Goal: Share content: Share content

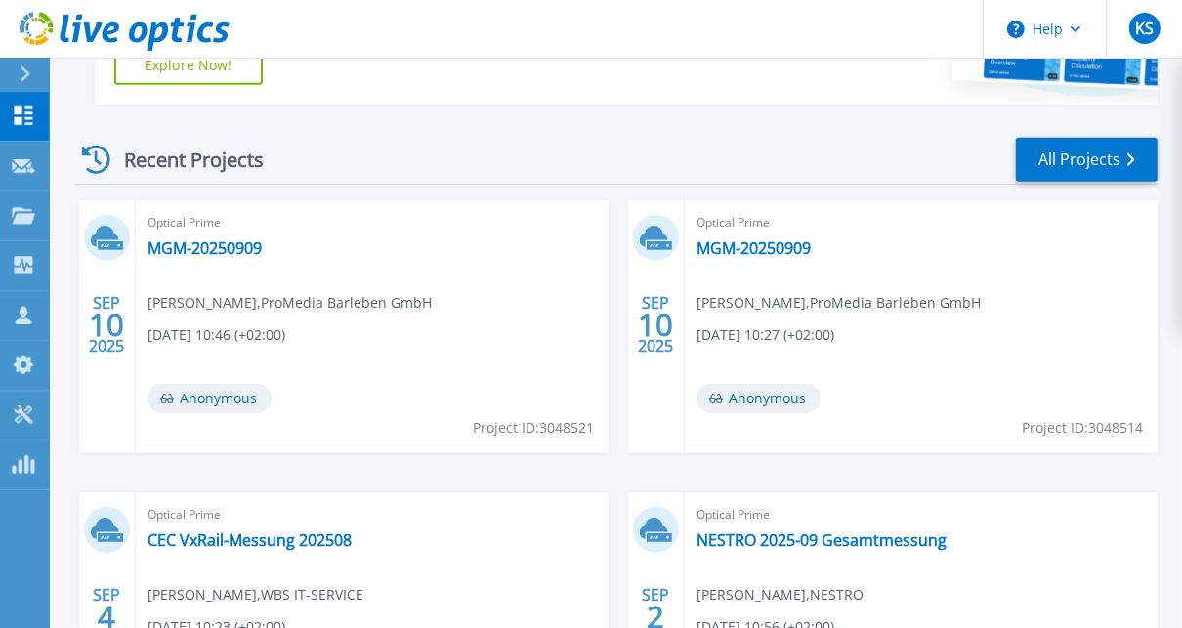
scroll to position [625, 0]
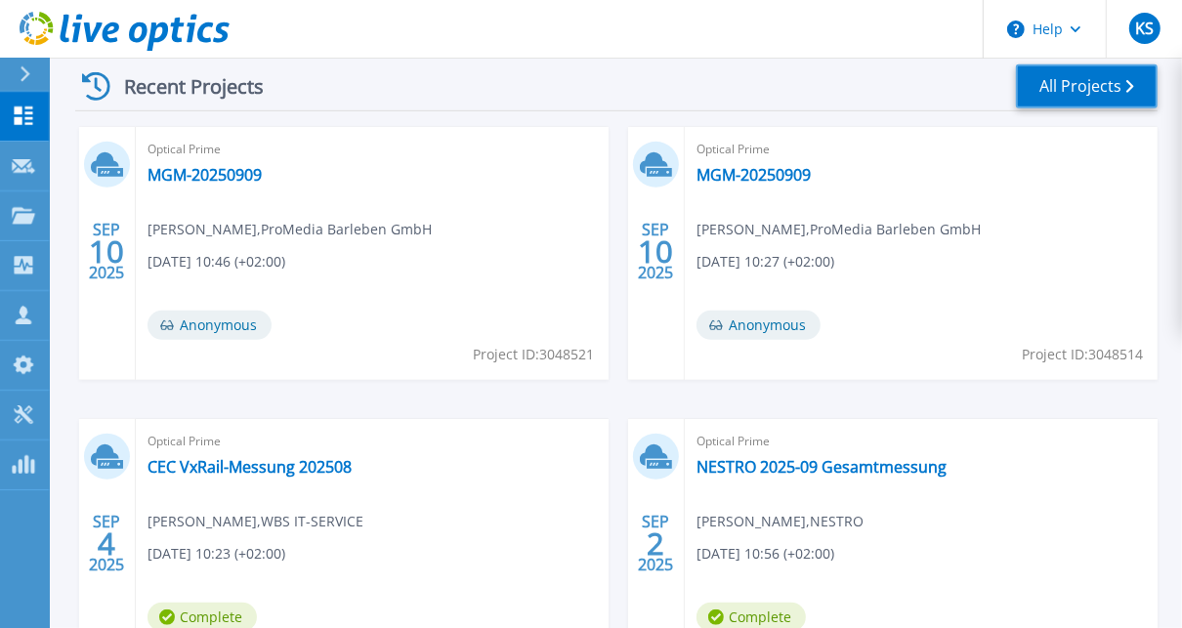
click at [1079, 97] on link "All Projects" at bounding box center [1087, 86] width 142 height 44
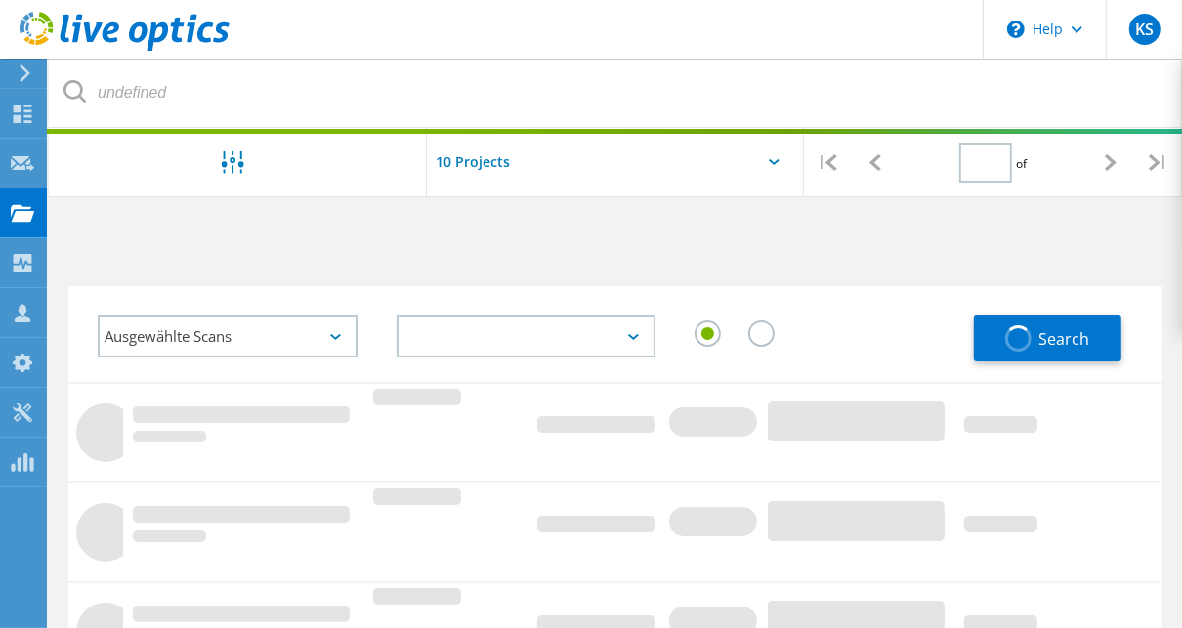
type input "1"
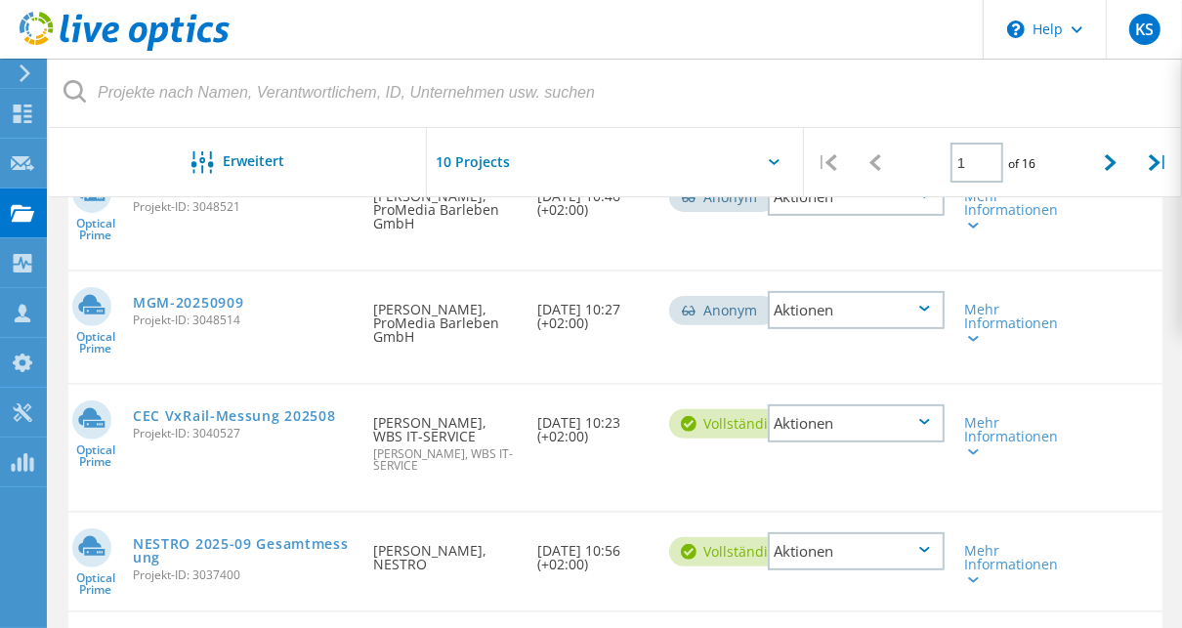
scroll to position [313, 0]
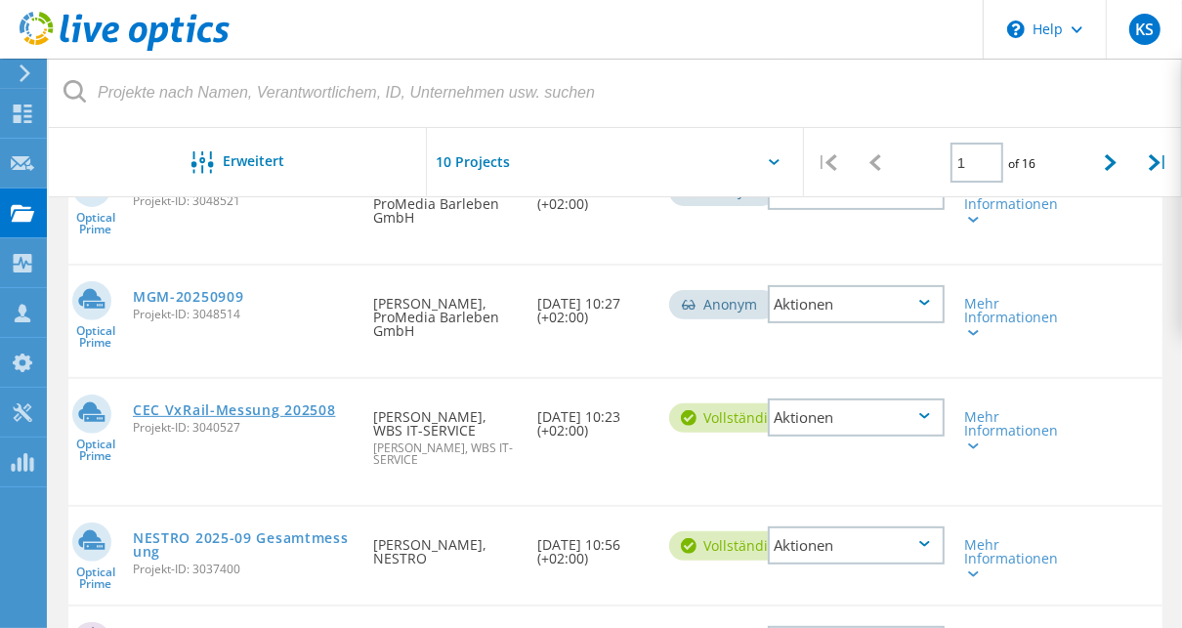
click at [237, 408] on link "CEC VxRail-Messung 202508" at bounding box center [234, 410] width 203 height 14
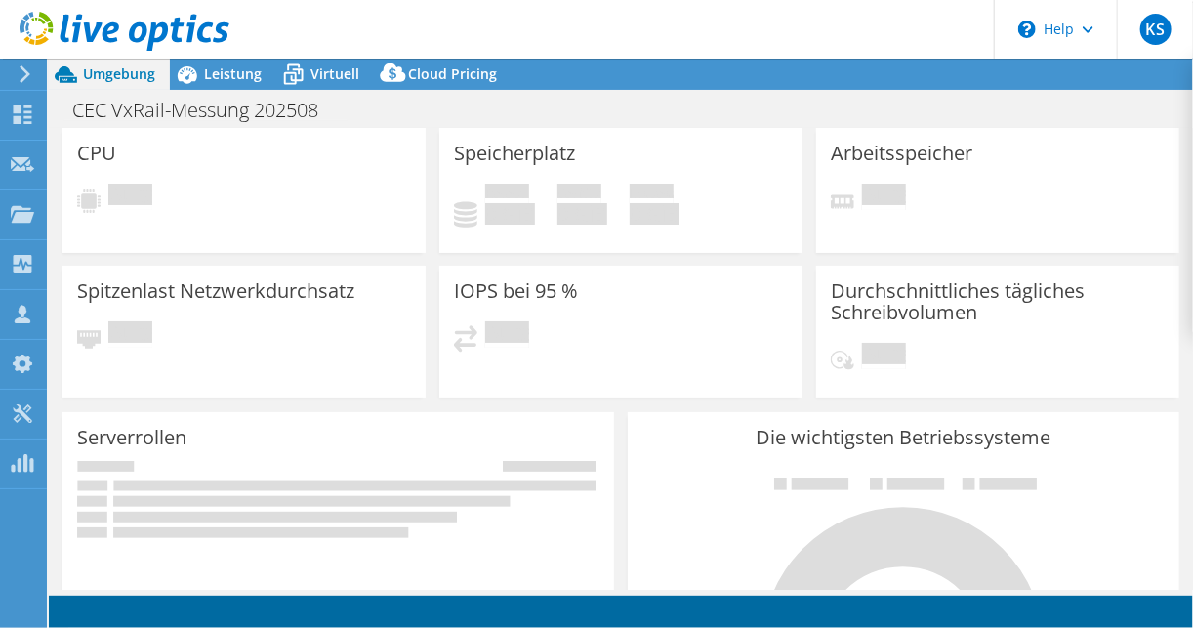
select select "USD"
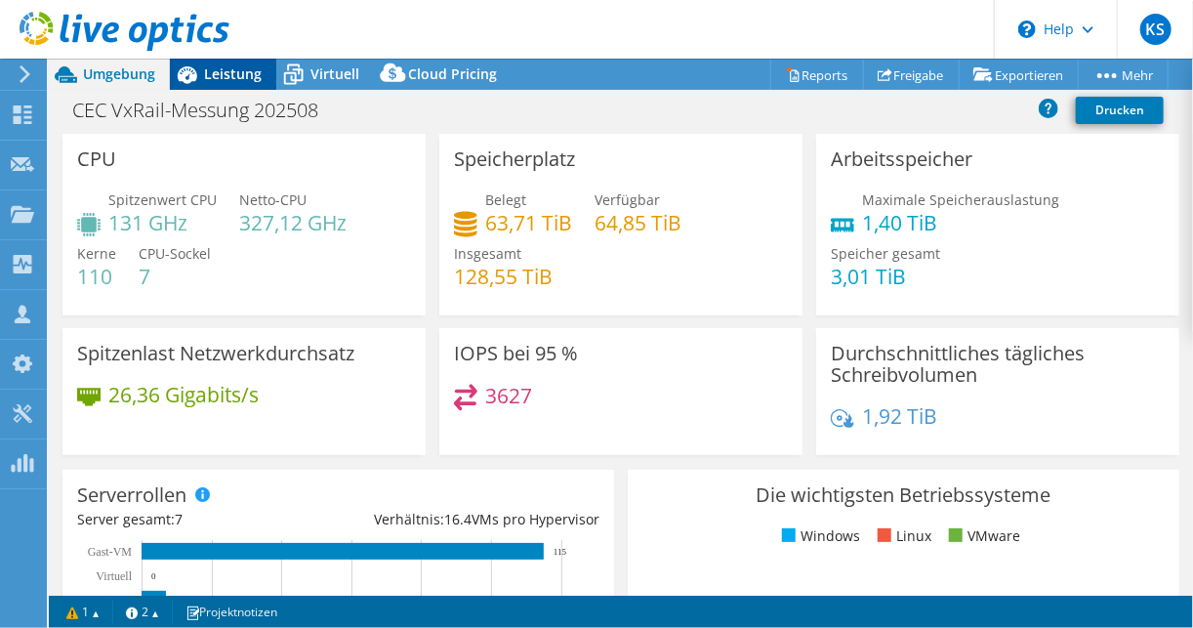
click at [247, 73] on span "Leistung" at bounding box center [233, 73] width 58 height 19
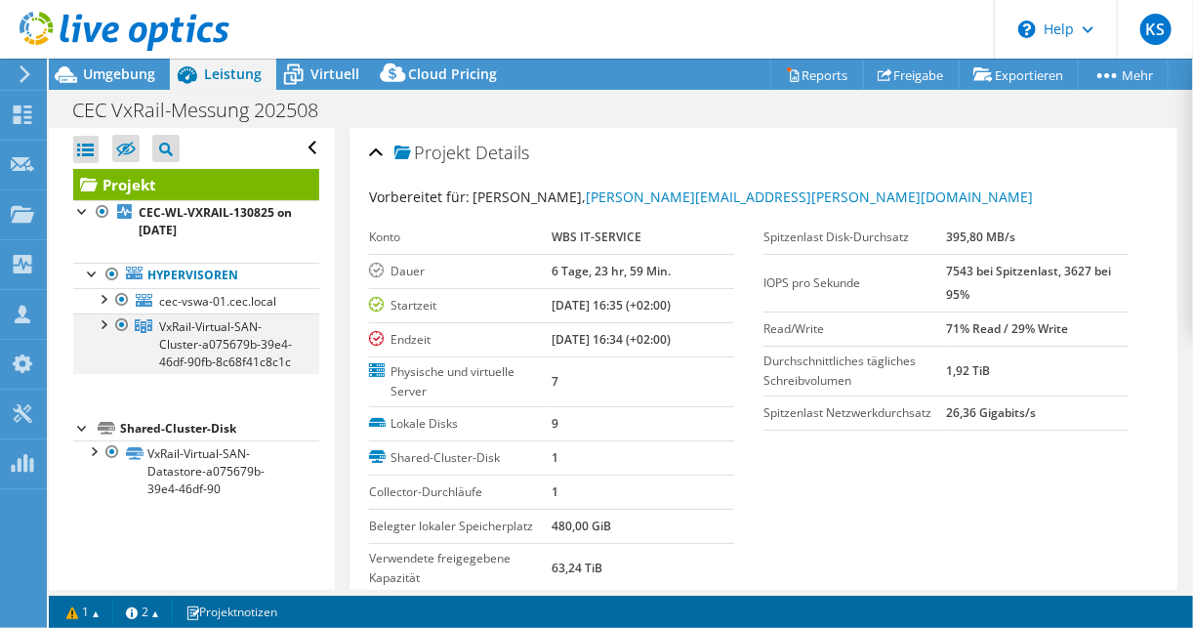
click at [94, 328] on div at bounding box center [103, 323] width 20 height 20
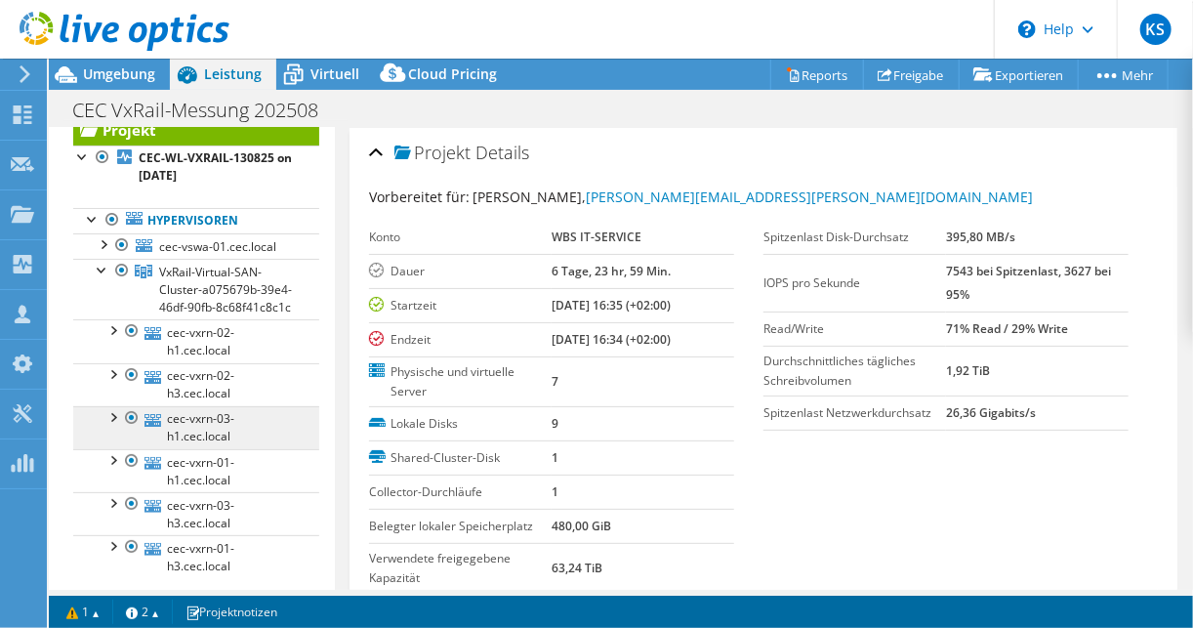
scroll to position [52, 0]
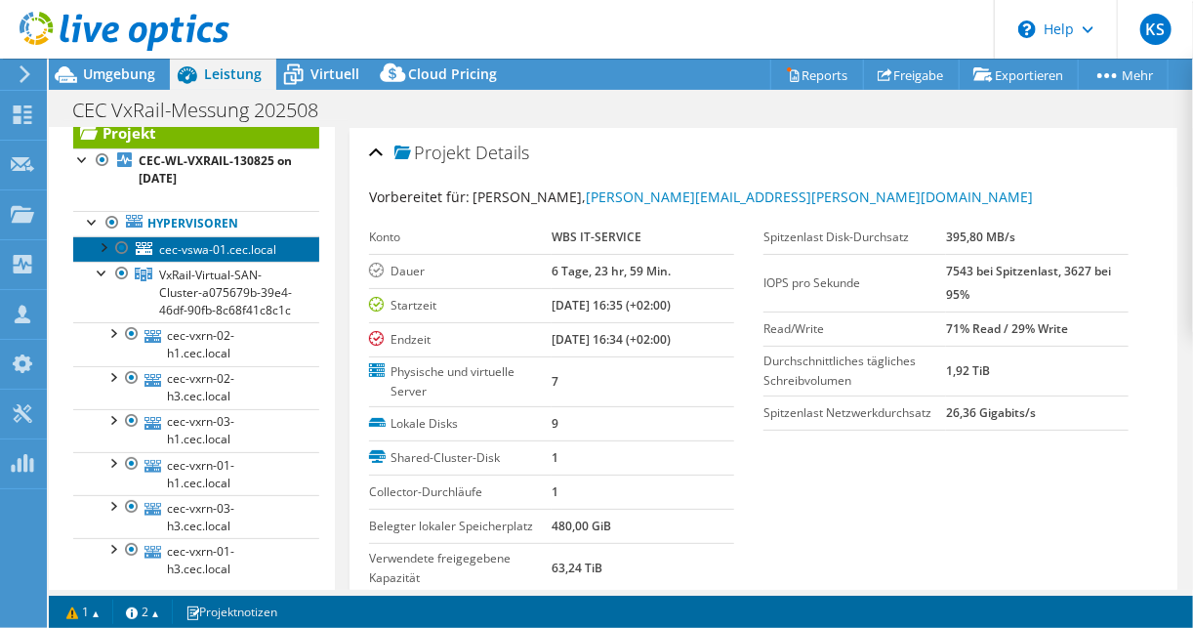
click at [184, 246] on span "cec-vswa-01.cec.local" at bounding box center [217, 249] width 117 height 17
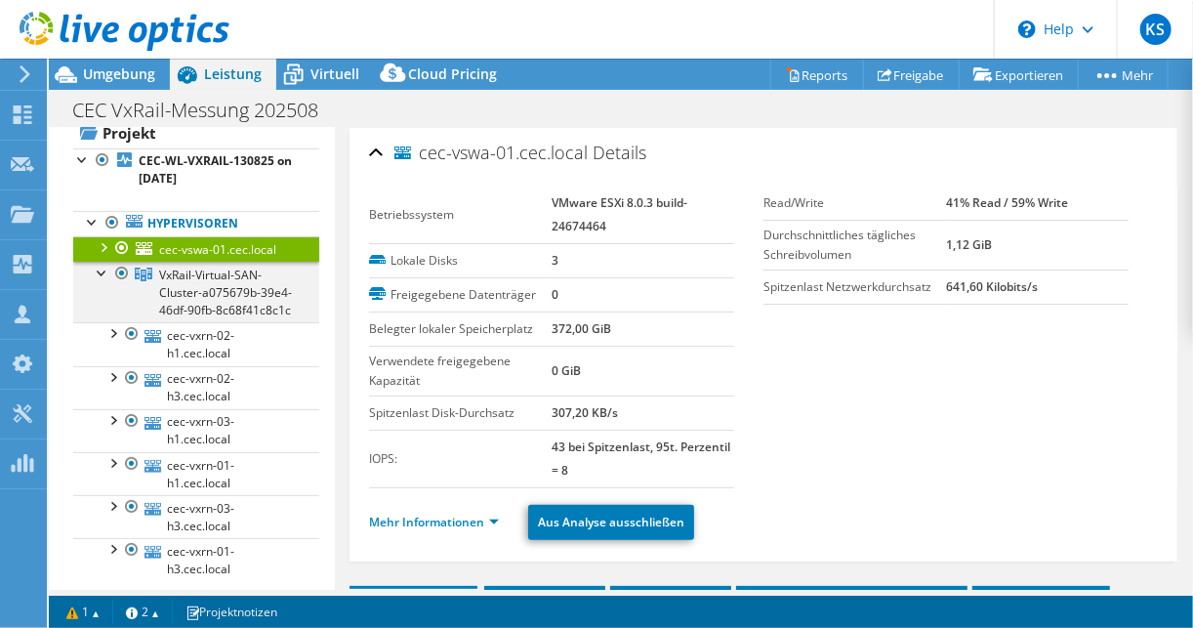
click at [103, 271] on div at bounding box center [103, 272] width 20 height 20
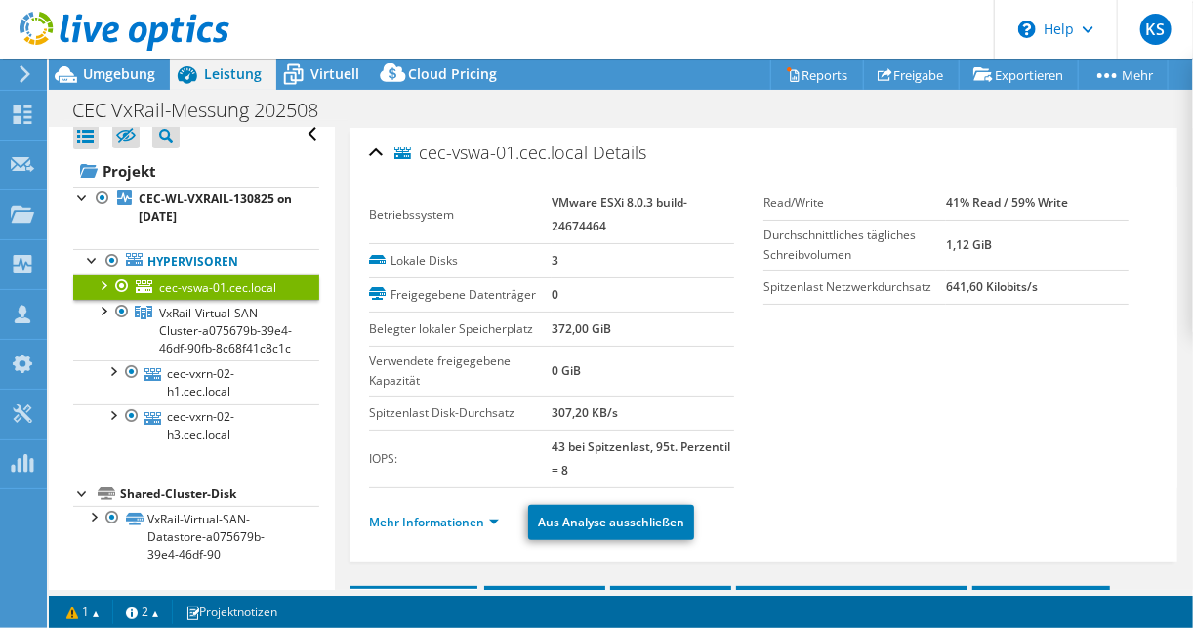
scroll to position [0, 0]
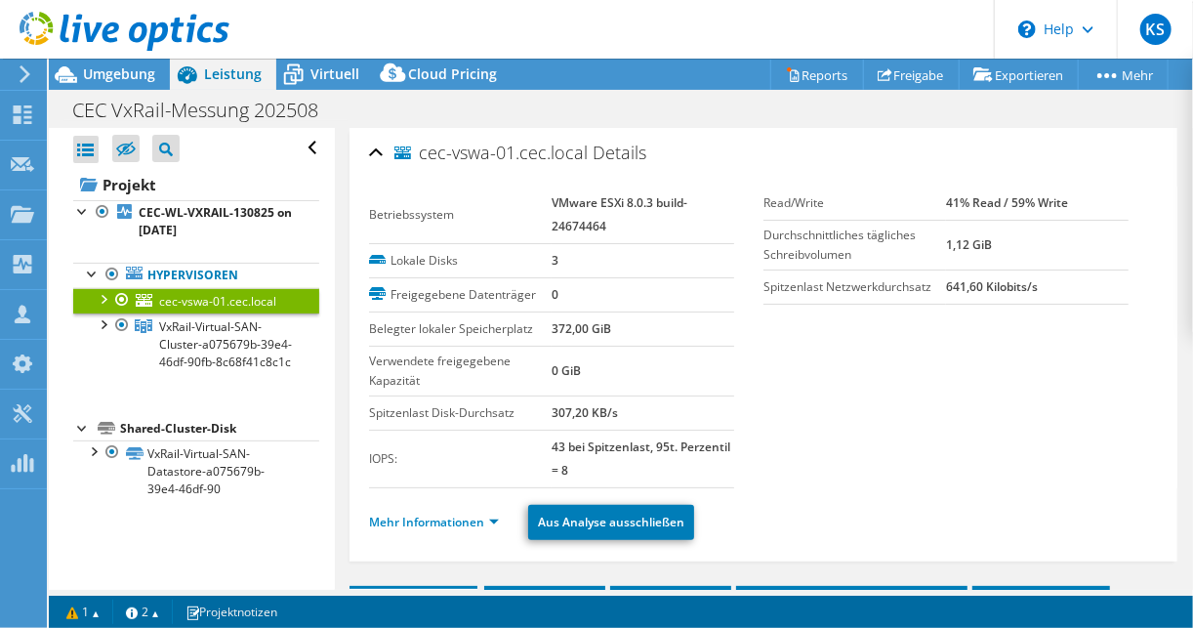
click at [124, 299] on div at bounding box center [122, 299] width 20 height 23
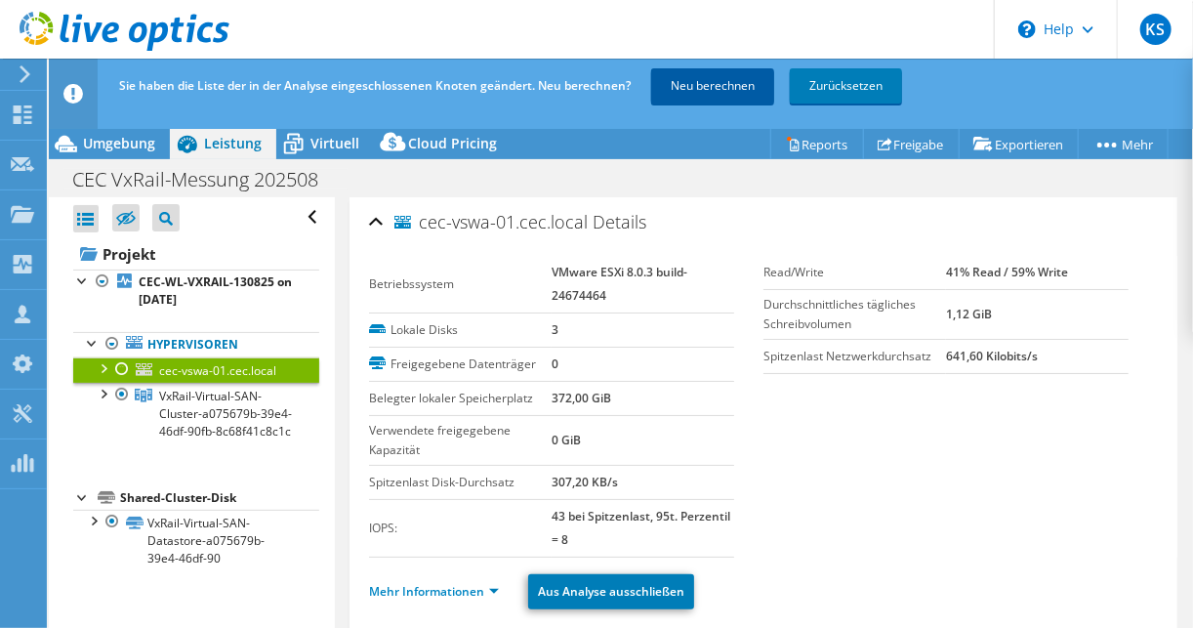
click at [677, 92] on link "Neu berechnen" at bounding box center [712, 85] width 123 height 35
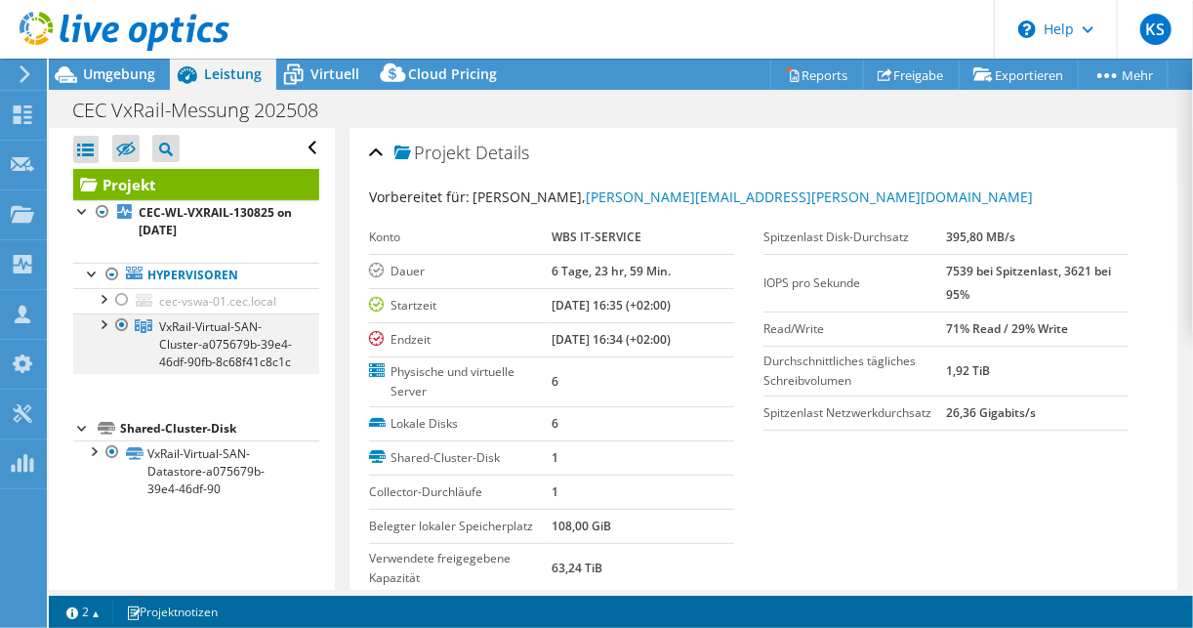
click at [102, 324] on div at bounding box center [103, 323] width 20 height 20
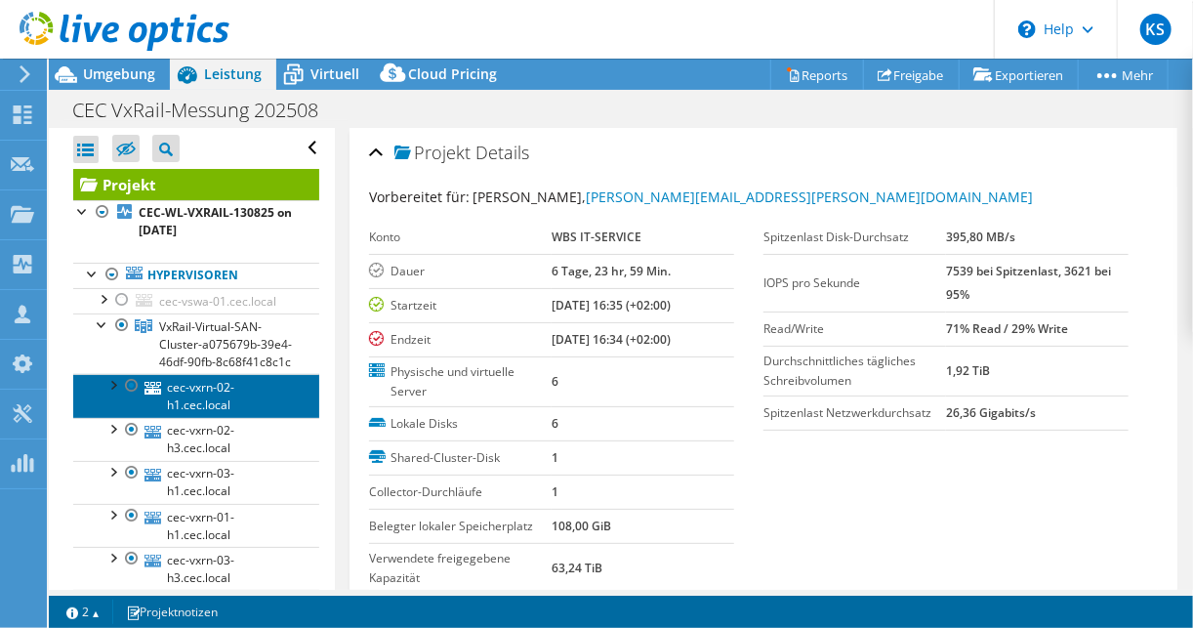
click at [188, 414] on link "cec-vxrn-02-h1.cec.local" at bounding box center [196, 395] width 246 height 43
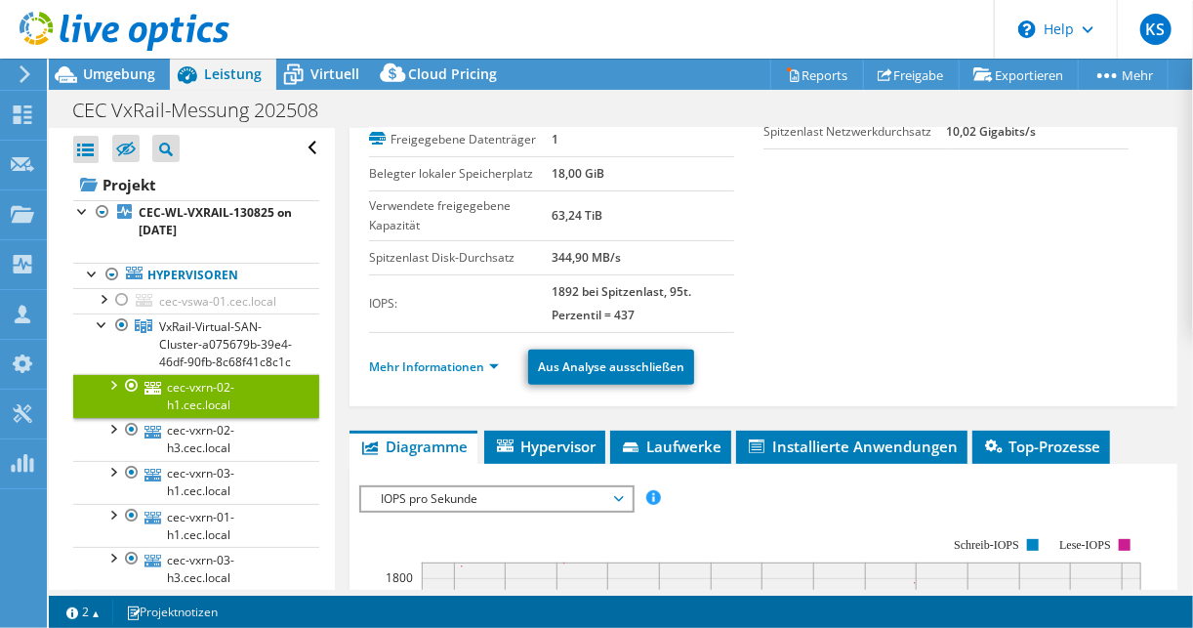
scroll to position [156, 0]
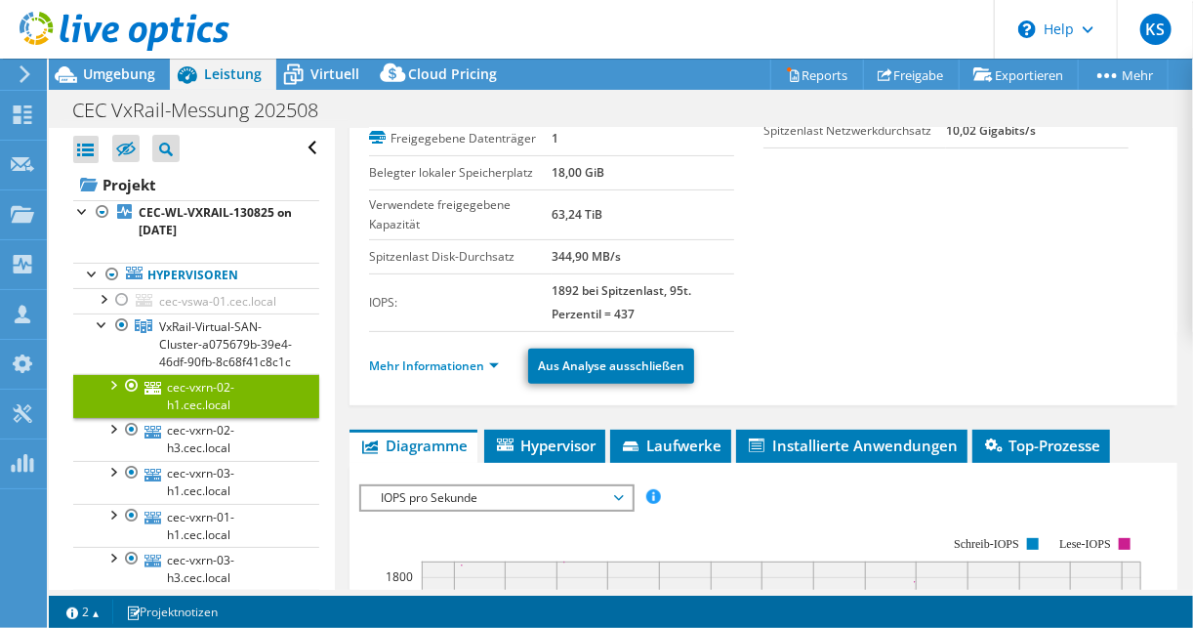
click at [436, 349] on ul "Mehr Informationen Aus Analyse ausschließen" at bounding box center [763, 364] width 789 height 40
click at [430, 360] on link "Mehr Informationen" at bounding box center [434, 365] width 130 height 17
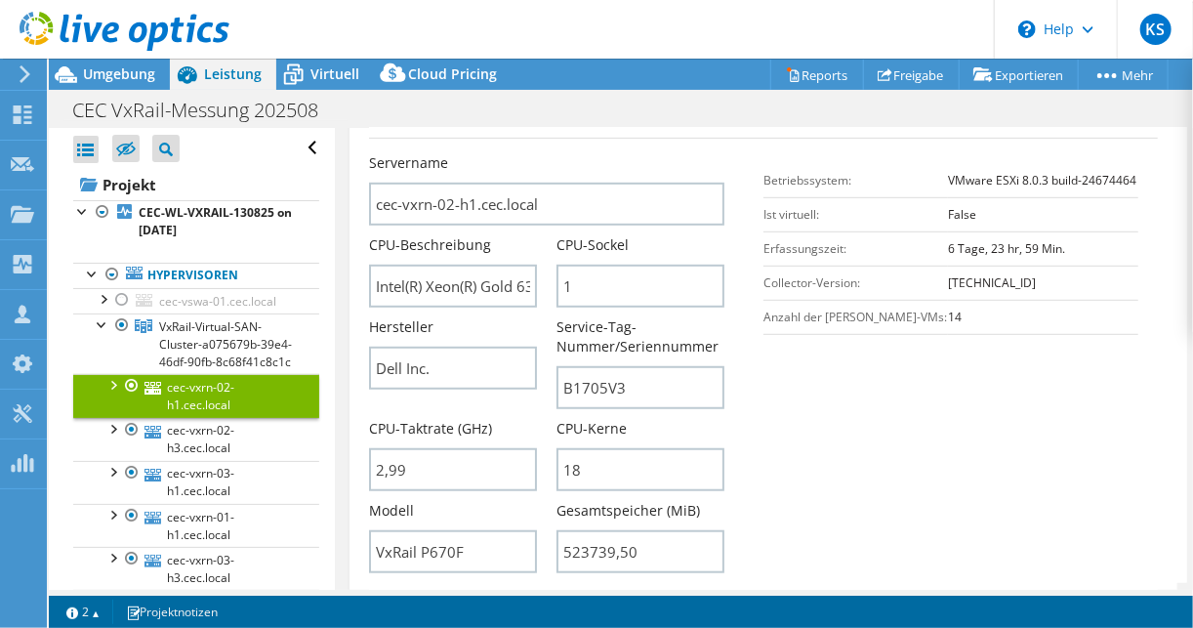
scroll to position [469, 0]
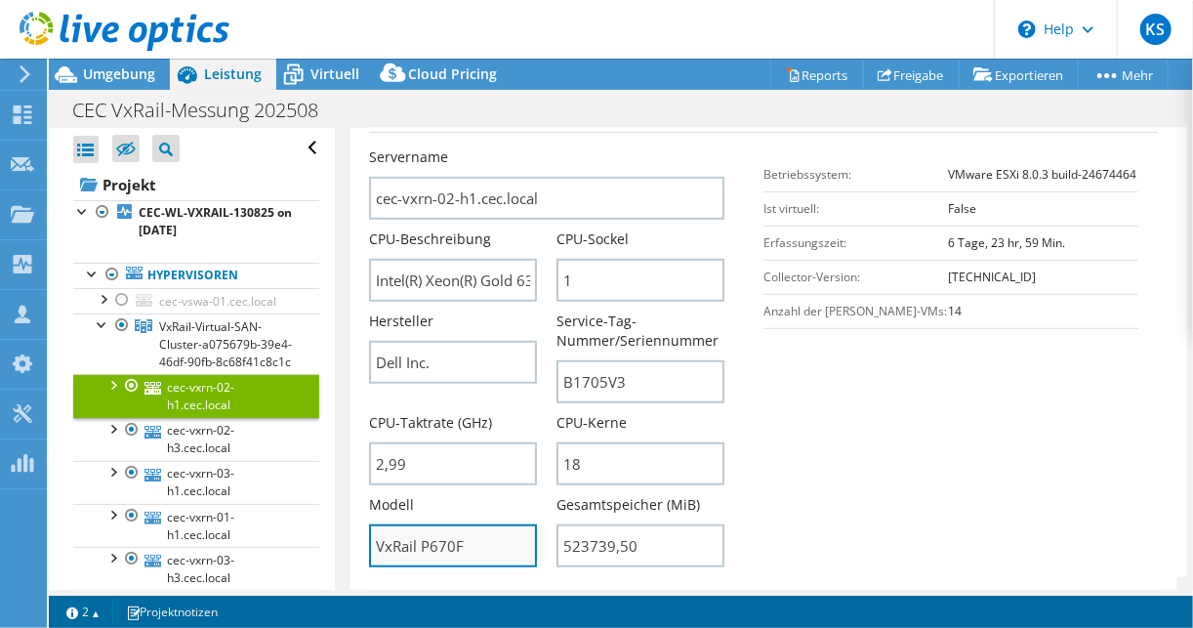
drag, startPoint x: 470, startPoint y: 541, endPoint x: 452, endPoint y: 537, distance: 18.0
click at [447, 539] on input "VxRail P670F" at bounding box center [453, 545] width 168 height 43
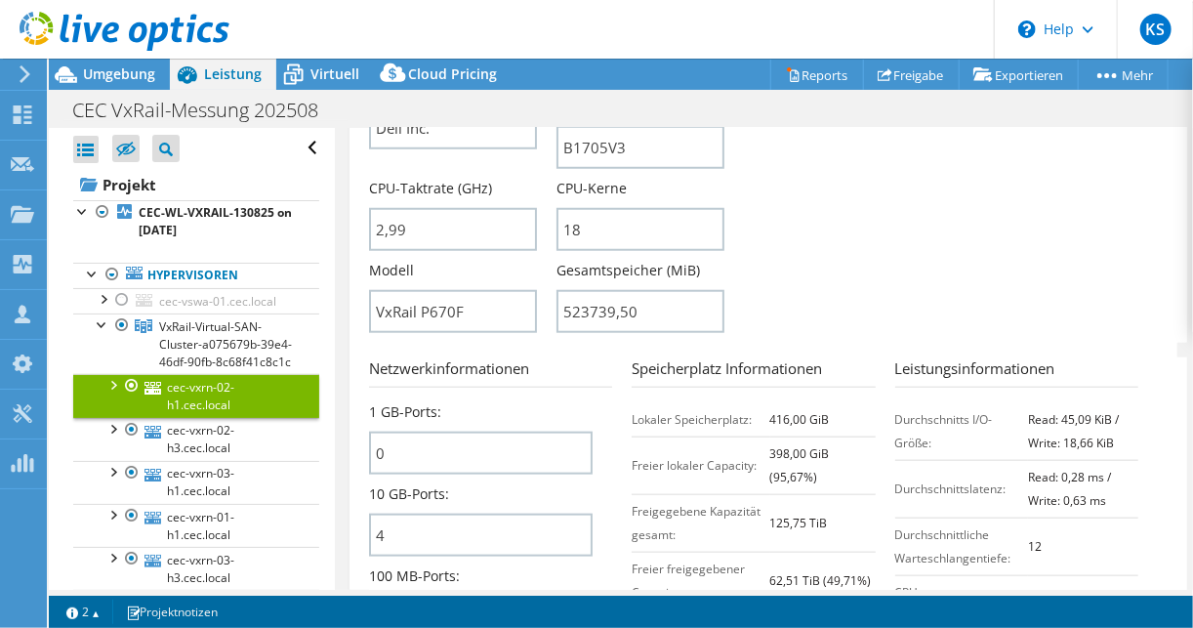
scroll to position [547, 0]
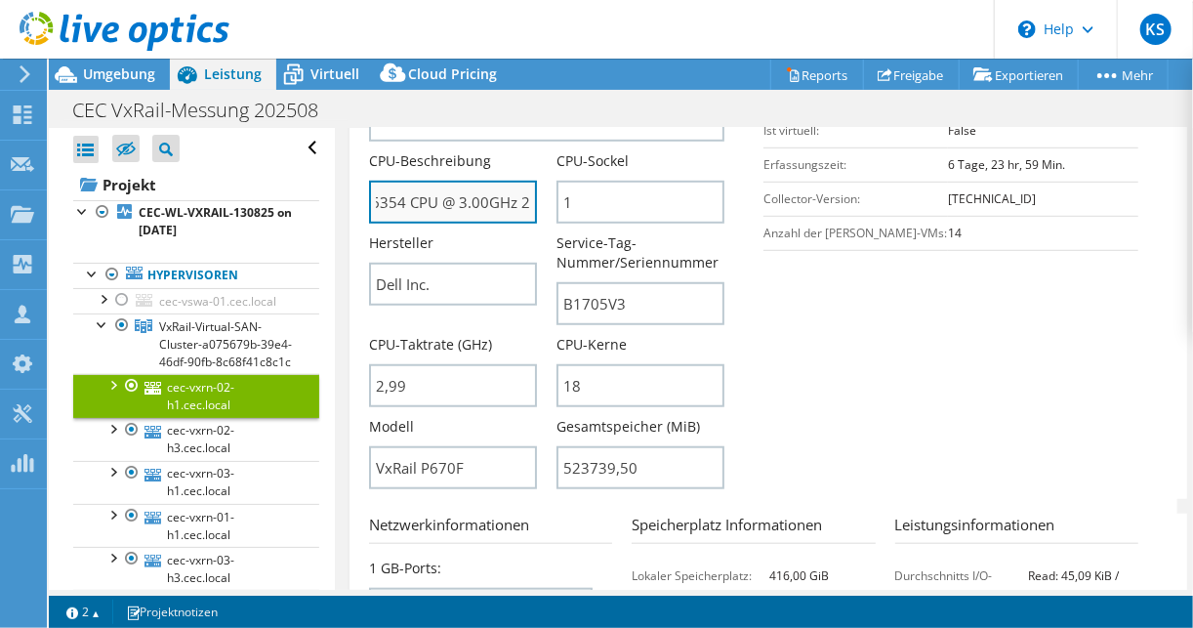
drag, startPoint x: 487, startPoint y: 198, endPoint x: 520, endPoint y: 192, distance: 32.8
click at [520, 192] on input "Intel(R) Xeon(R) Gold 6354 CPU @ 3.00GHz 299 GHz" at bounding box center [453, 202] width 168 height 43
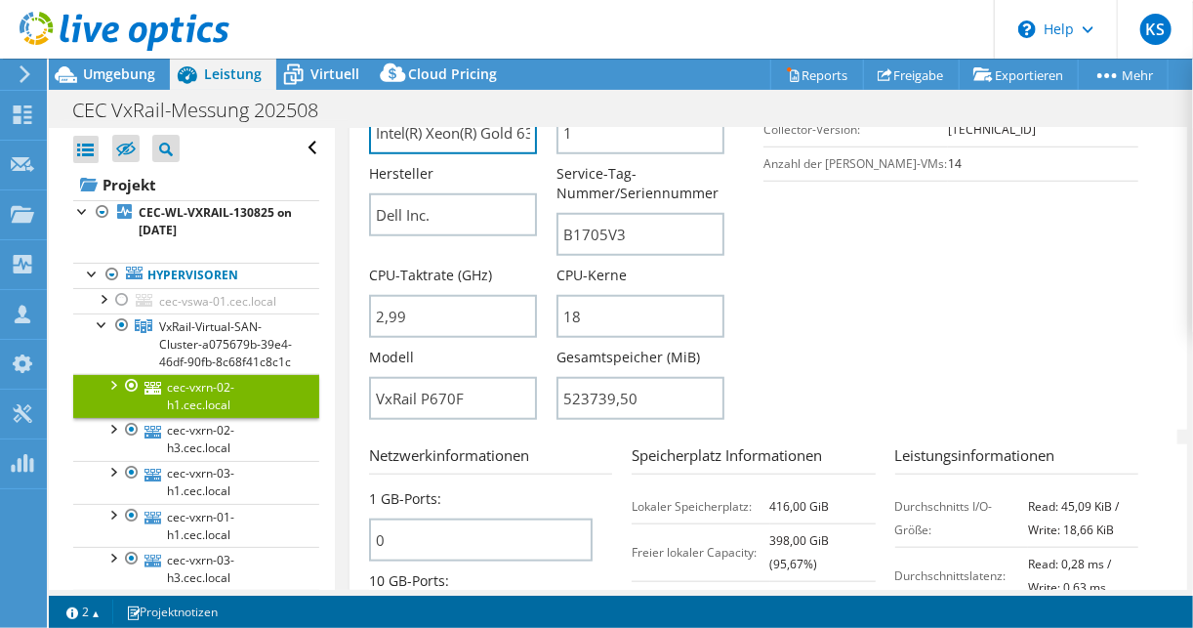
scroll to position [625, 0]
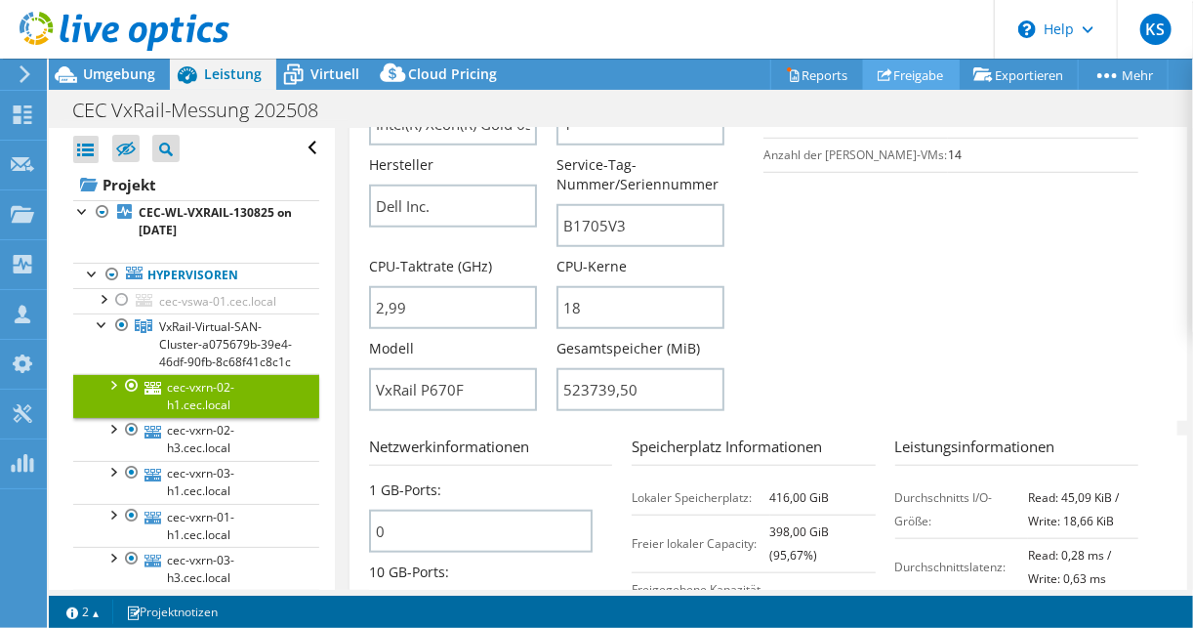
click at [913, 70] on link "Freigabe" at bounding box center [911, 75] width 97 height 30
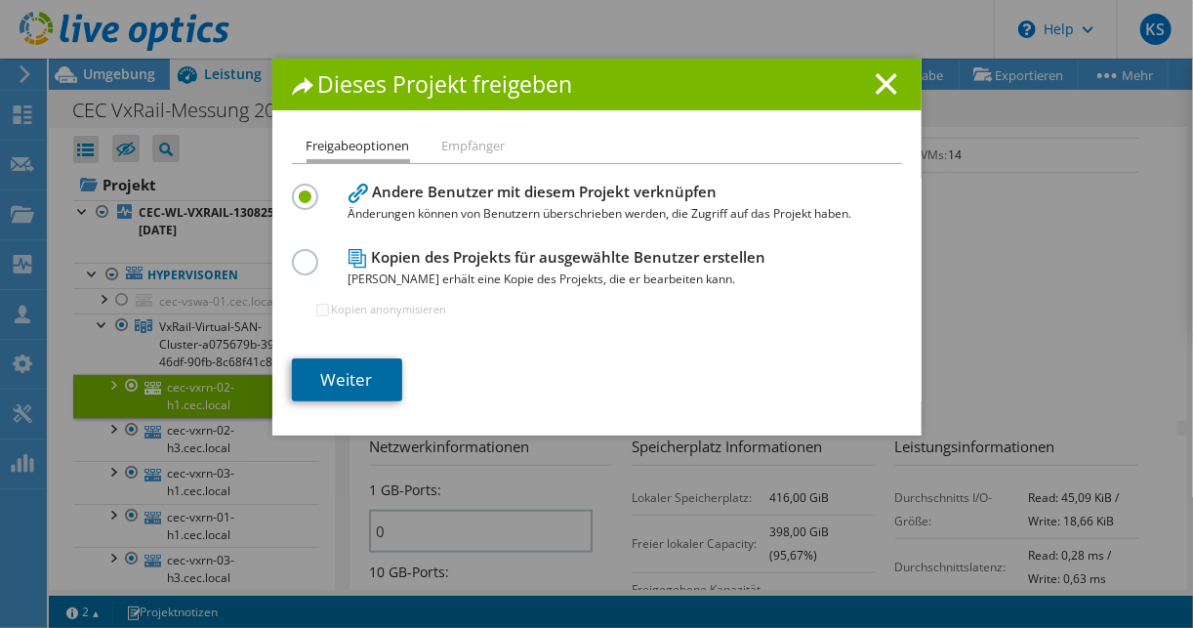
click at [359, 372] on link "Weiter" at bounding box center [347, 379] width 110 height 43
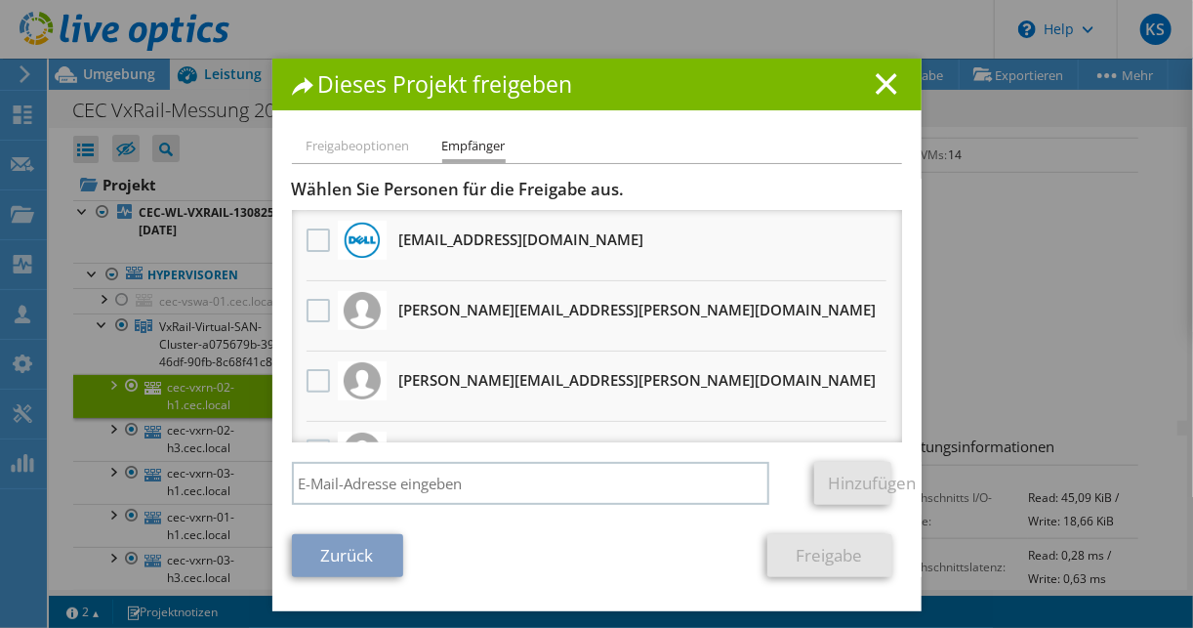
scroll to position [156, 0]
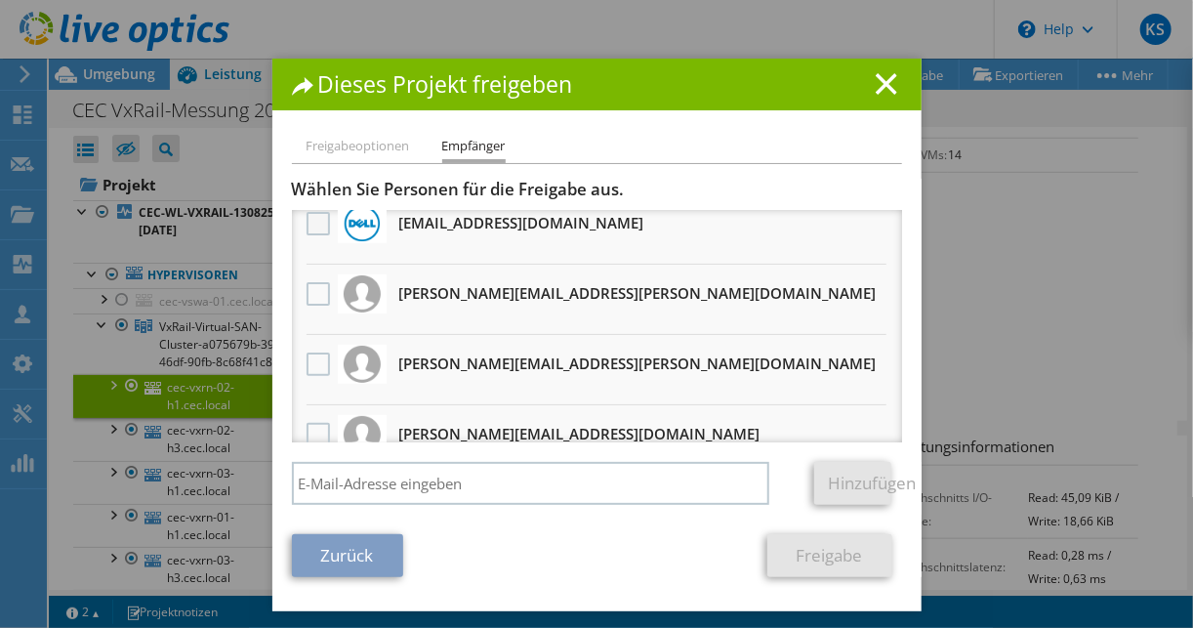
click at [311, 221] on label at bounding box center [321, 223] width 28 height 23
click at [0, 0] on input "checkbox" at bounding box center [0, 0] width 0 height 0
click at [813, 552] on link "Freigabe" at bounding box center [830, 555] width 125 height 43
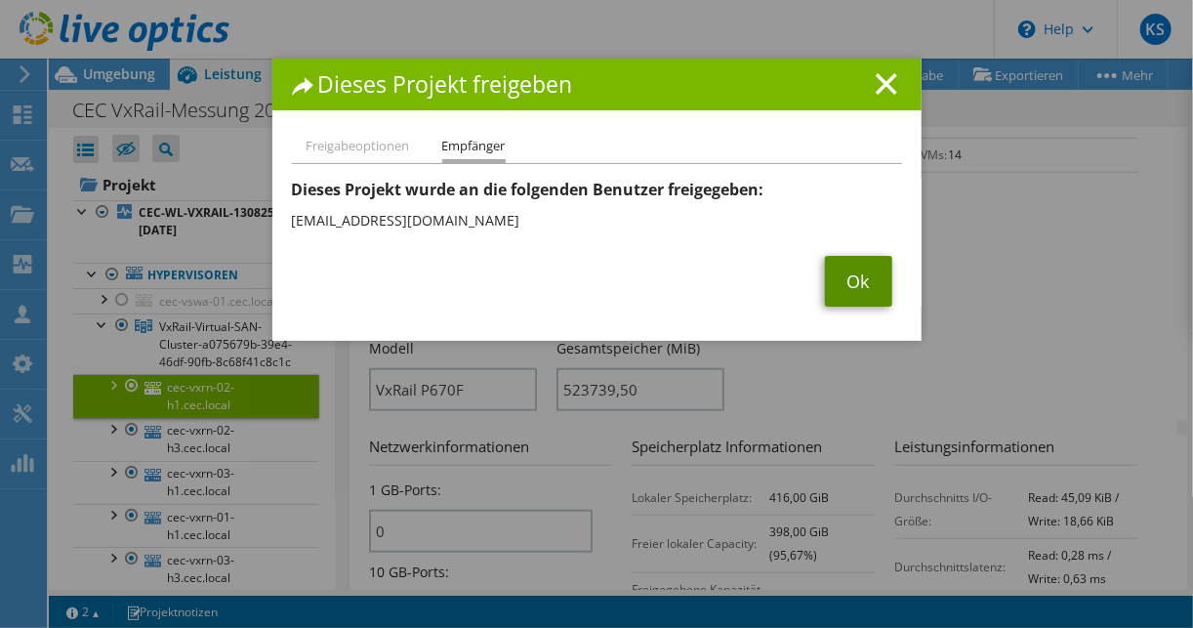
click at [866, 281] on link "Ok" at bounding box center [858, 281] width 67 height 51
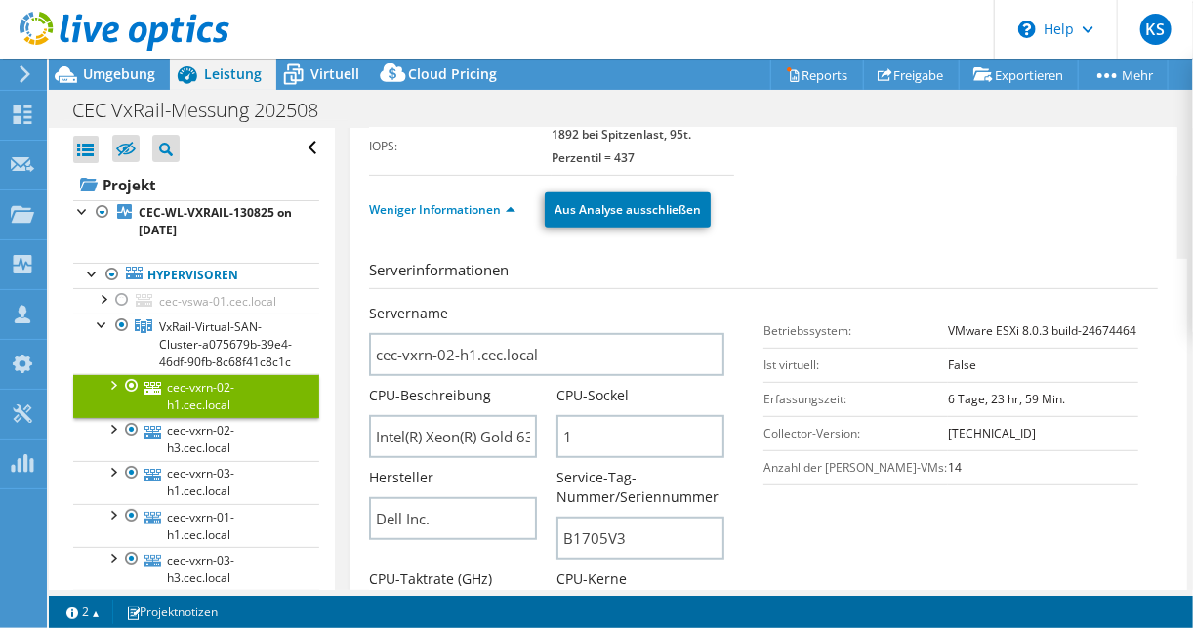
scroll to position [0, 0]
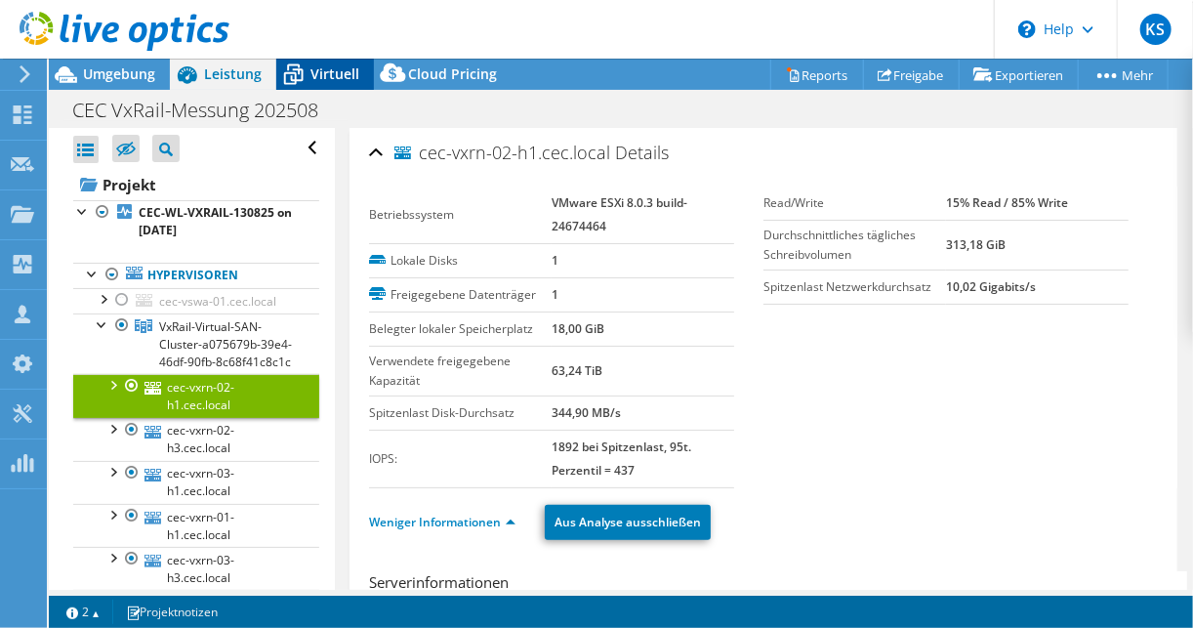
click at [337, 70] on span "Virtuell" at bounding box center [335, 73] width 49 height 19
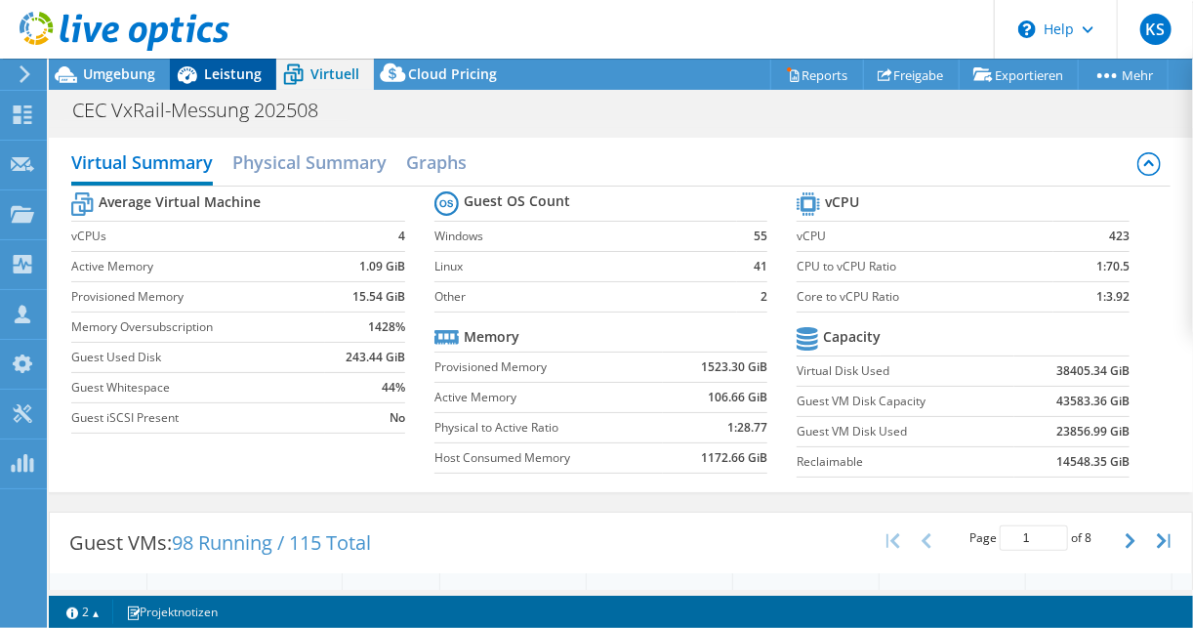
click at [235, 86] on div "Leistung" at bounding box center [223, 74] width 106 height 31
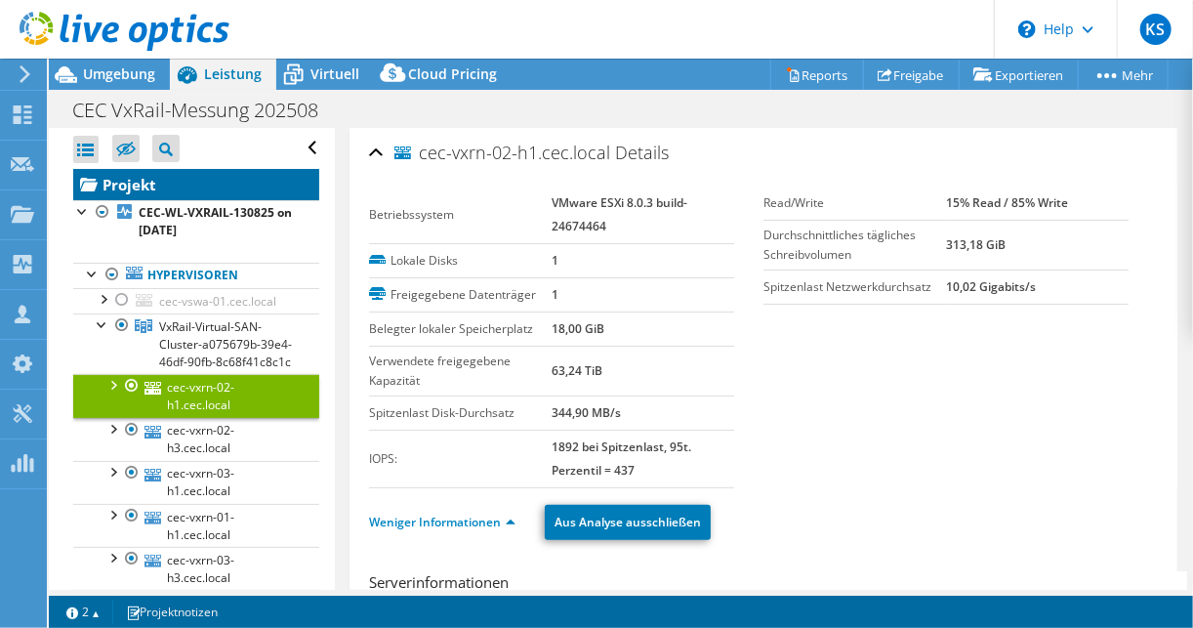
click at [144, 188] on link "Projekt" at bounding box center [196, 184] width 246 height 31
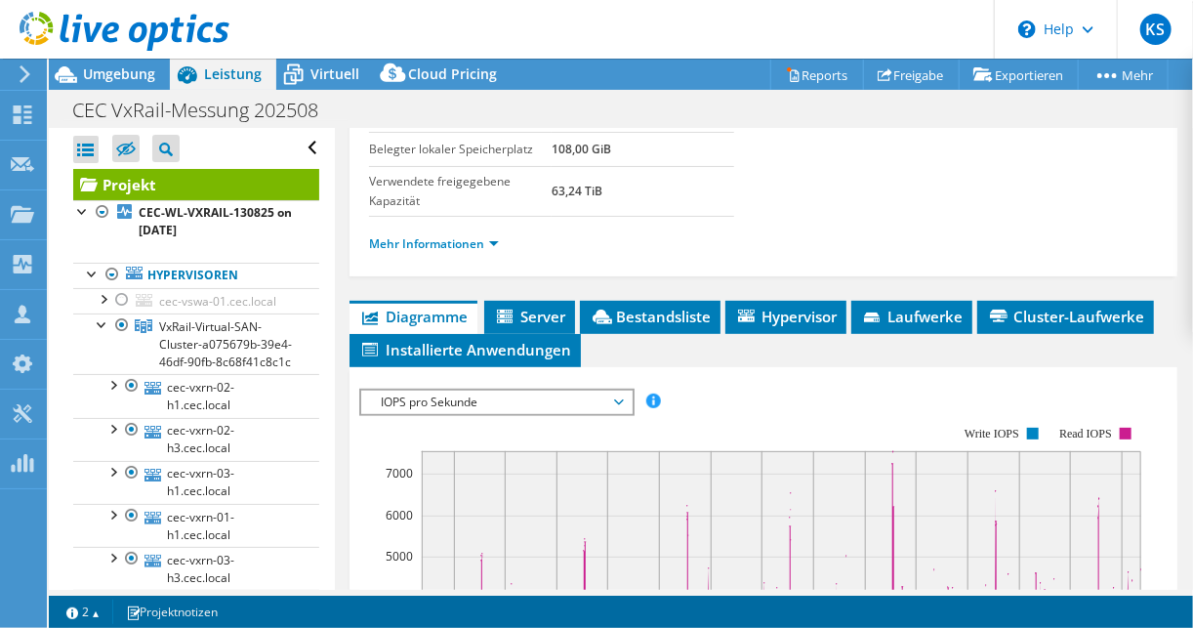
scroll to position [547, 0]
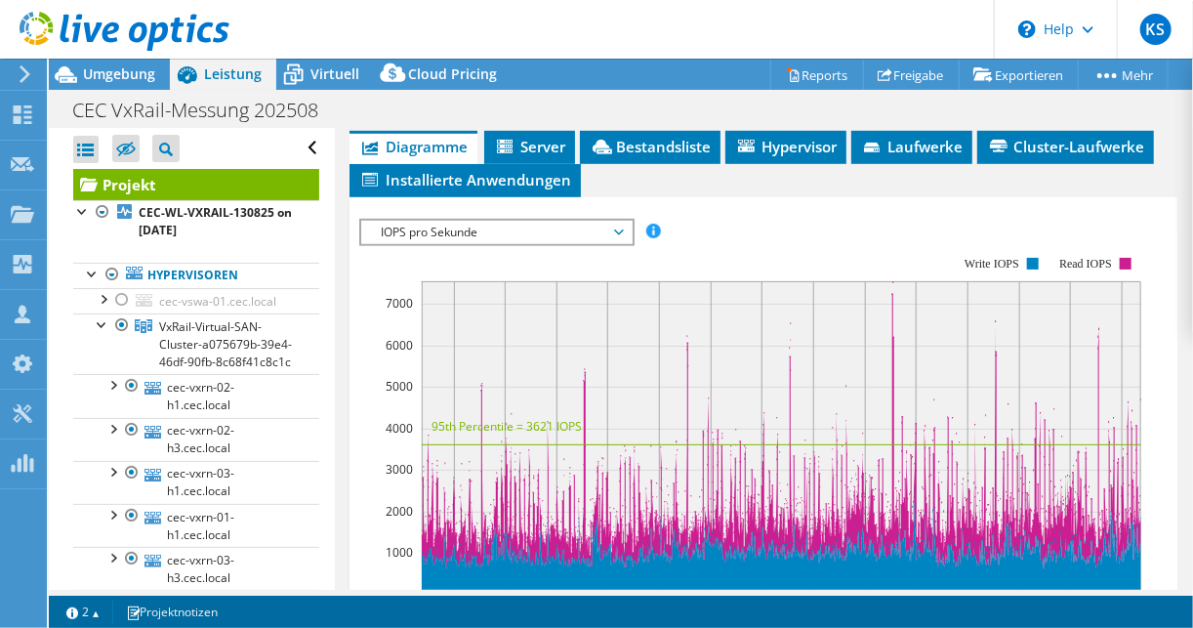
click at [496, 225] on span "IOPS pro Sekunde" at bounding box center [496, 232] width 251 height 23
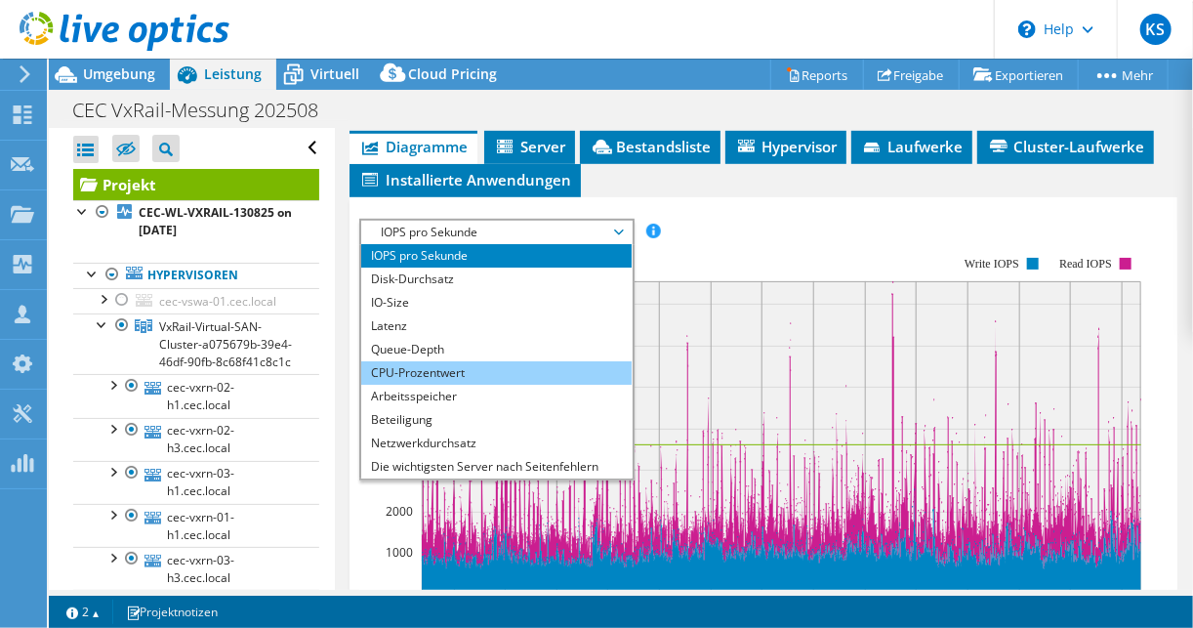
click at [439, 369] on li "CPU-Prozentwert" at bounding box center [496, 372] width 271 height 23
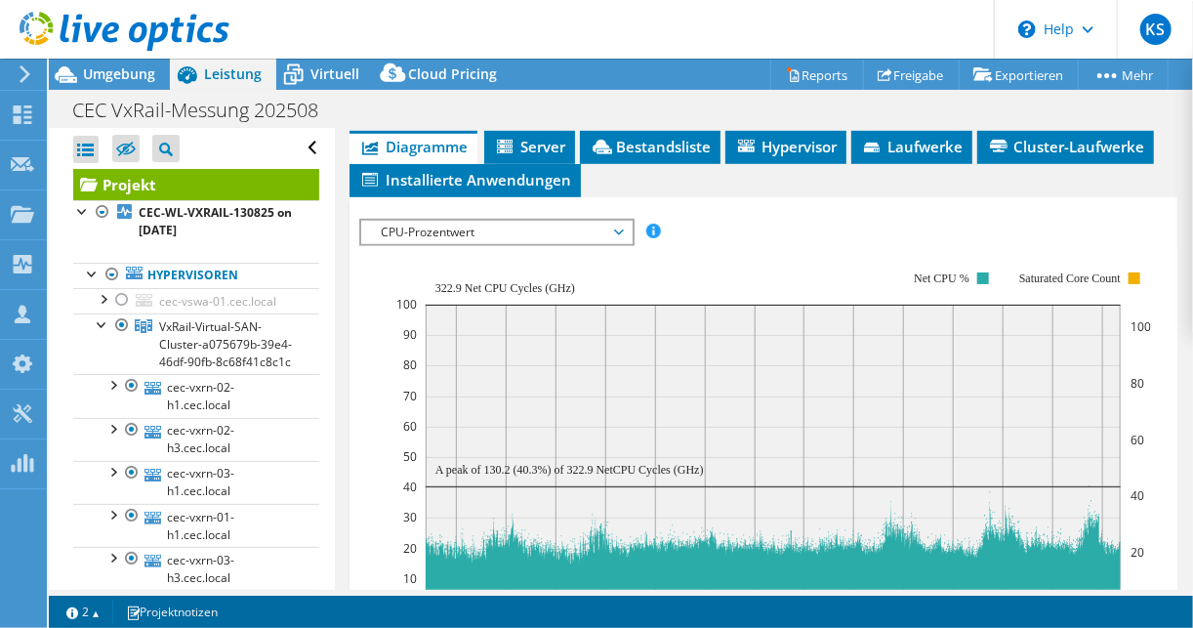
click at [475, 225] on span "CPU-Prozentwert" at bounding box center [496, 232] width 251 height 23
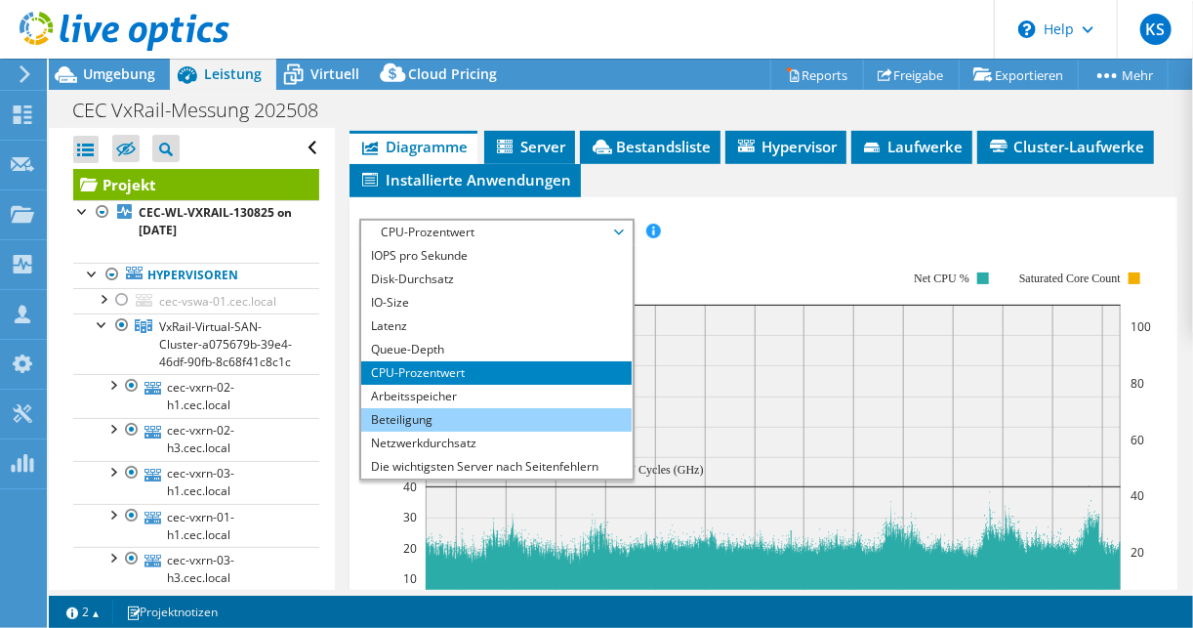
click at [429, 408] on li "Beteiligung" at bounding box center [496, 419] width 271 height 23
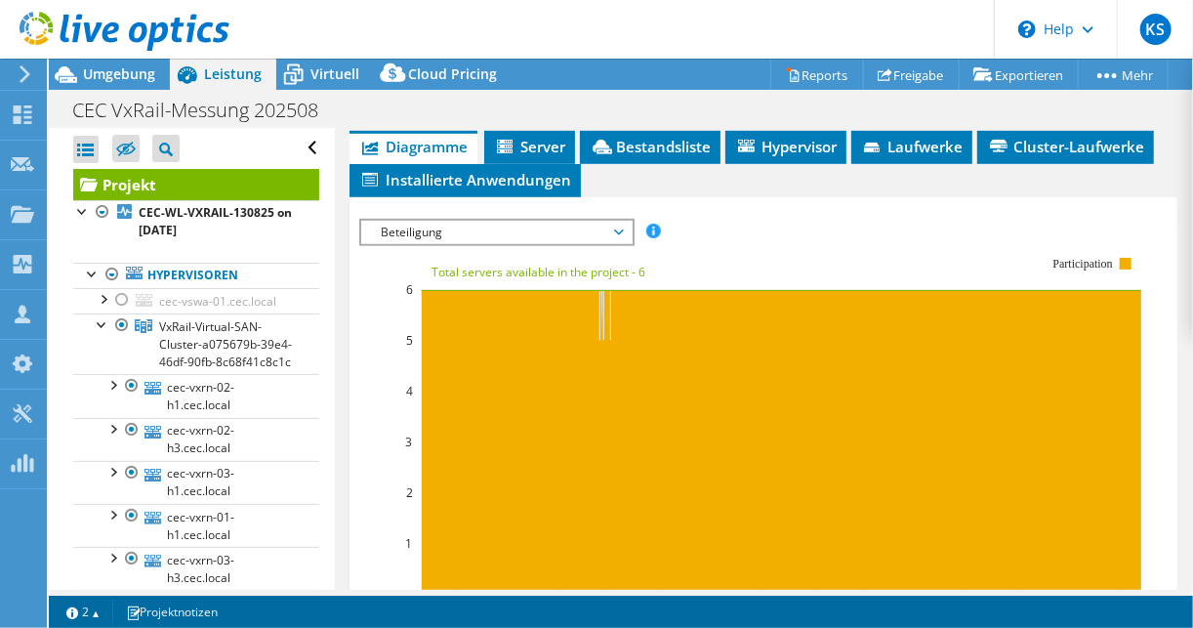
click at [463, 227] on span "Beteiligung" at bounding box center [496, 232] width 251 height 23
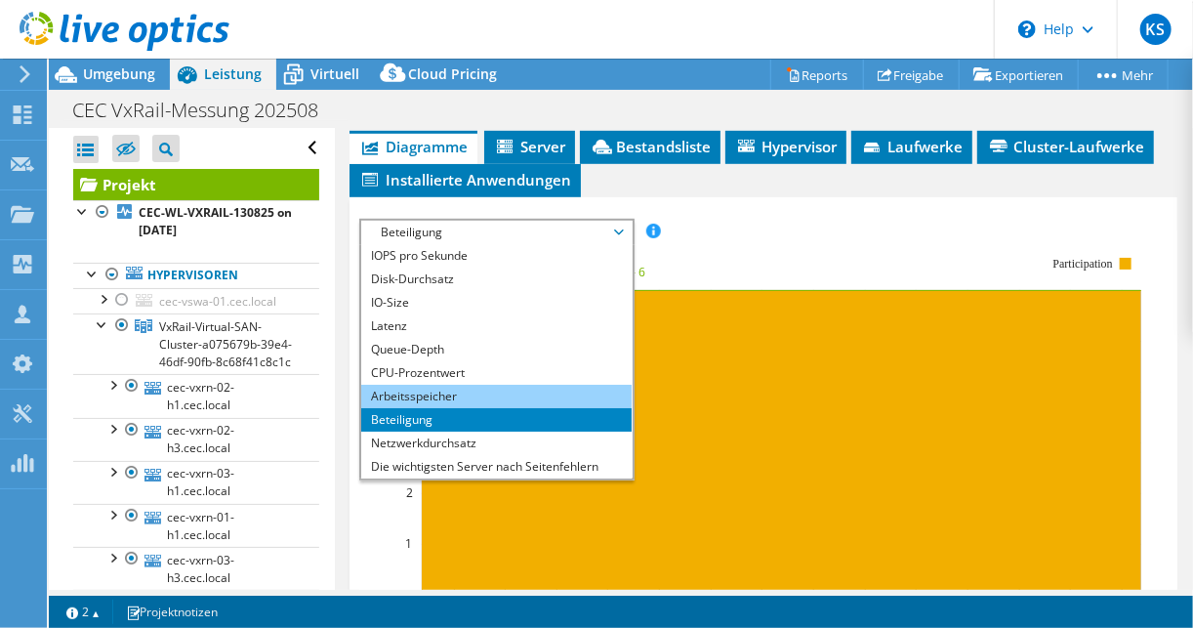
click at [419, 385] on li "Arbeitsspeicher" at bounding box center [496, 396] width 271 height 23
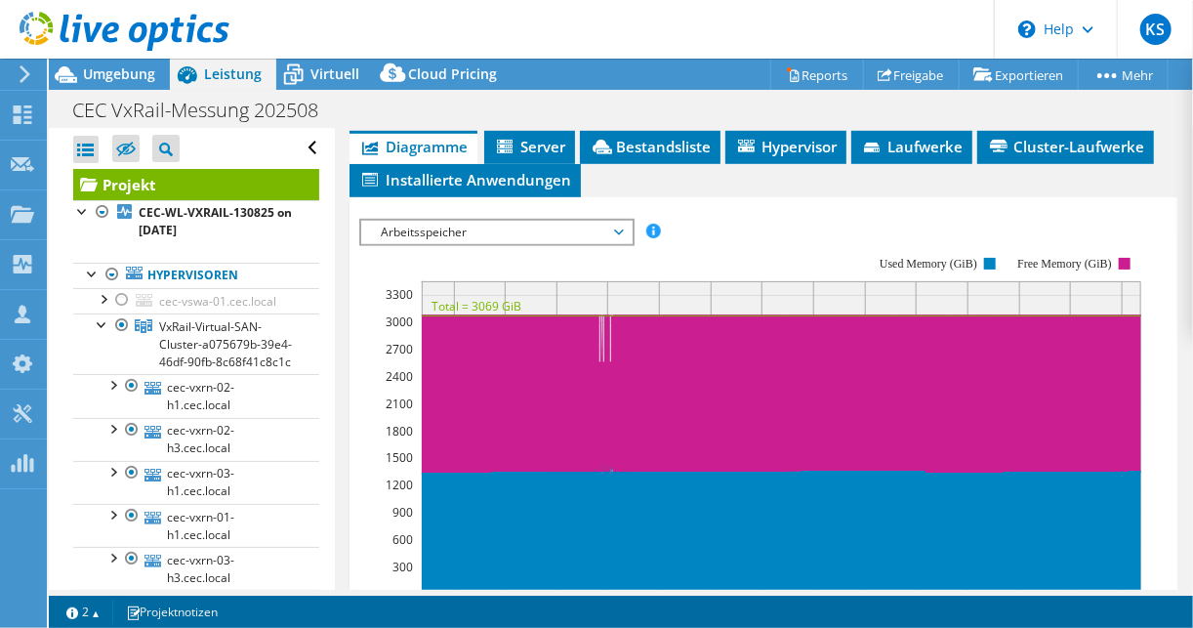
scroll to position [625, 0]
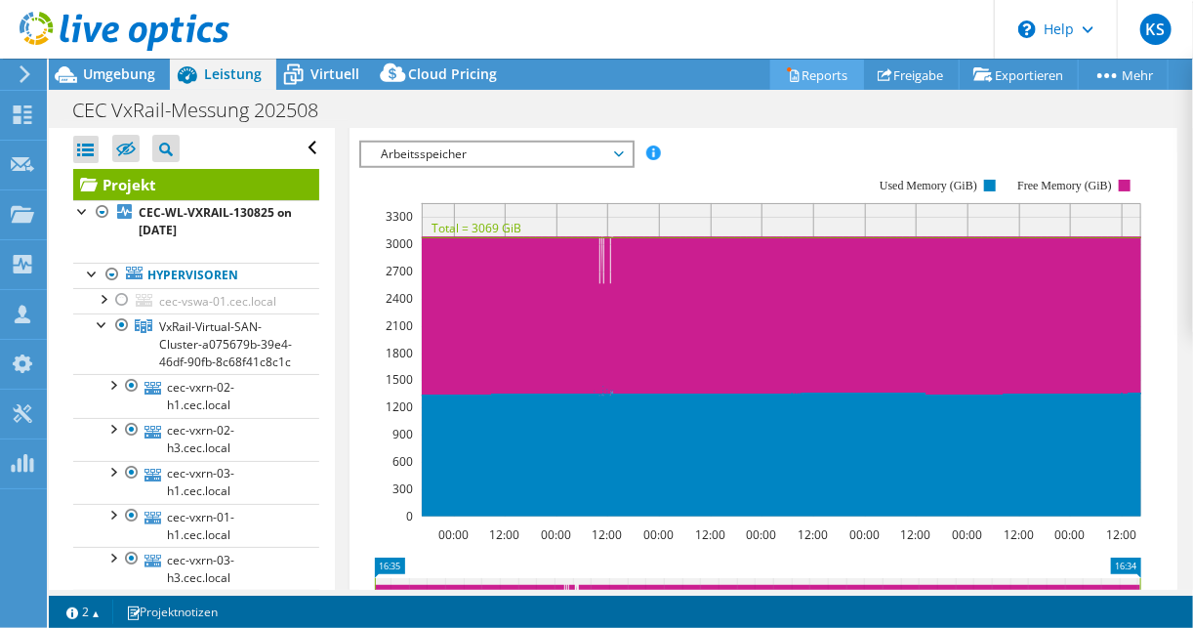
click at [811, 74] on link "Reports" at bounding box center [818, 75] width 94 height 30
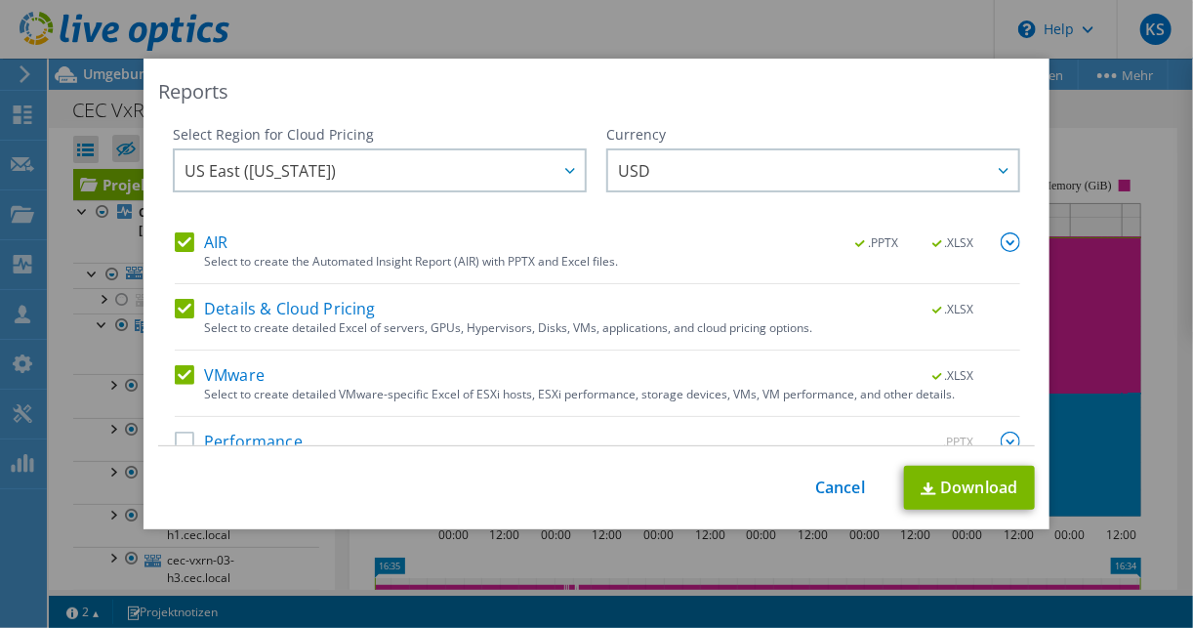
click at [175, 232] on label "AIR" at bounding box center [201, 242] width 53 height 20
click at [0, 0] on input "AIR" at bounding box center [0, 0] width 0 height 0
click at [186, 307] on label "Details & Cloud Pricing" at bounding box center [275, 309] width 201 height 20
click at [0, 0] on input "Details & Cloud Pricing" at bounding box center [0, 0] width 0 height 0
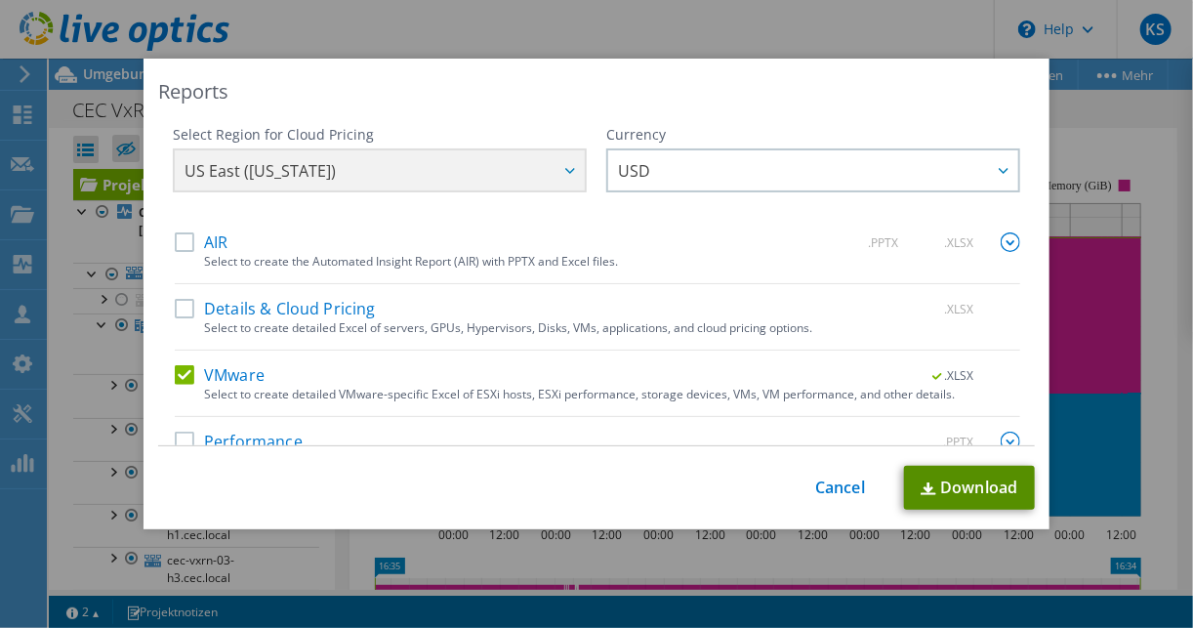
click at [954, 492] on link "Download" at bounding box center [969, 488] width 131 height 44
click at [850, 475] on div "This process may take a while, please wait... Cancel Download" at bounding box center [596, 488] width 877 height 44
click at [848, 483] on link "Cancel" at bounding box center [840, 488] width 50 height 19
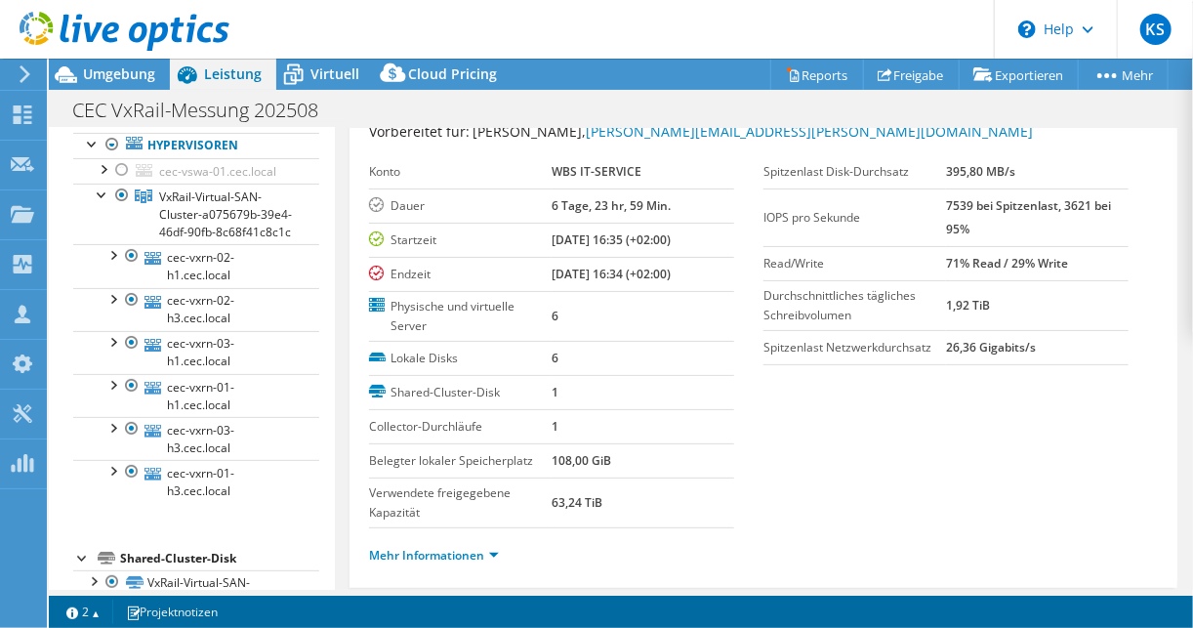
scroll to position [156, 0]
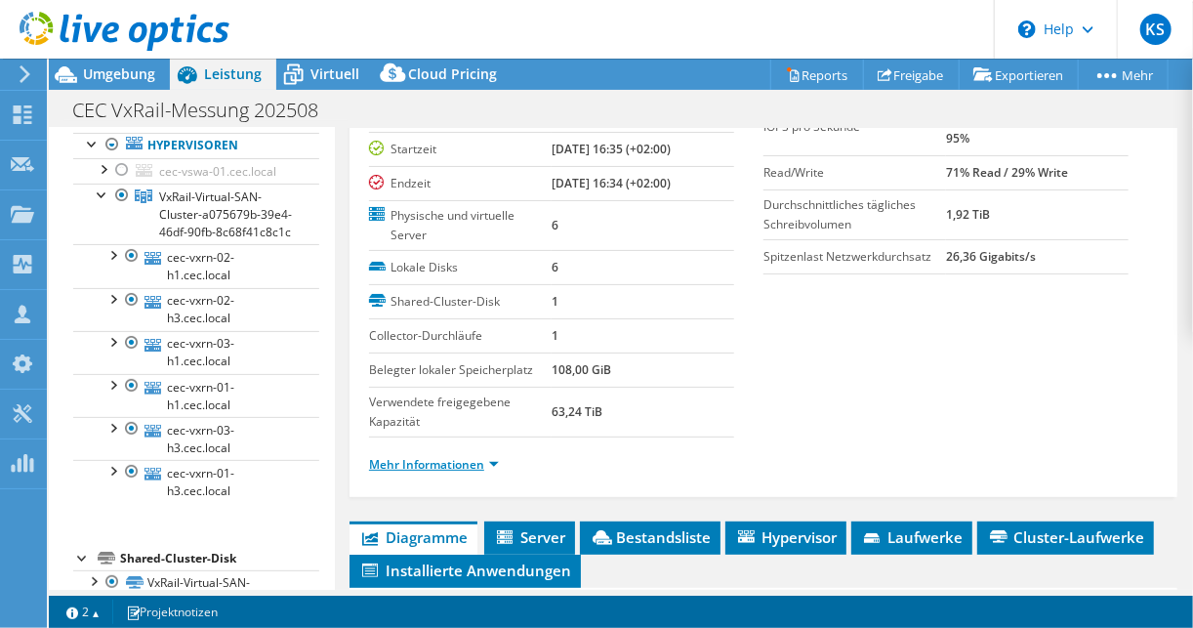
click at [472, 461] on link "Mehr Informationen" at bounding box center [434, 464] width 130 height 17
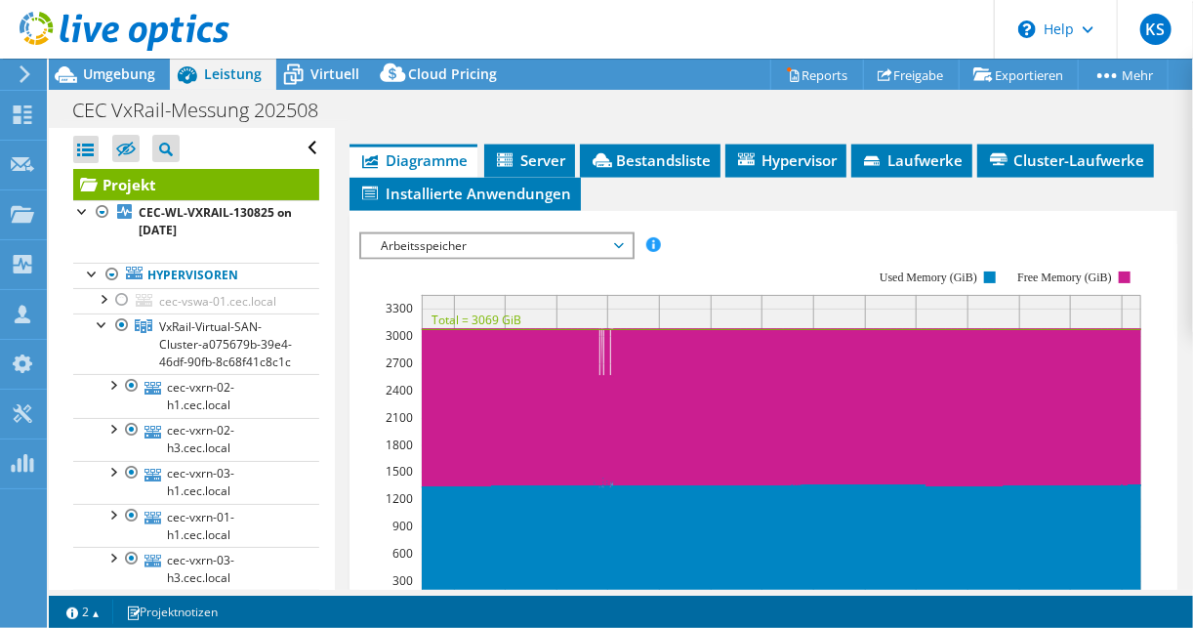
scroll to position [1172, 0]
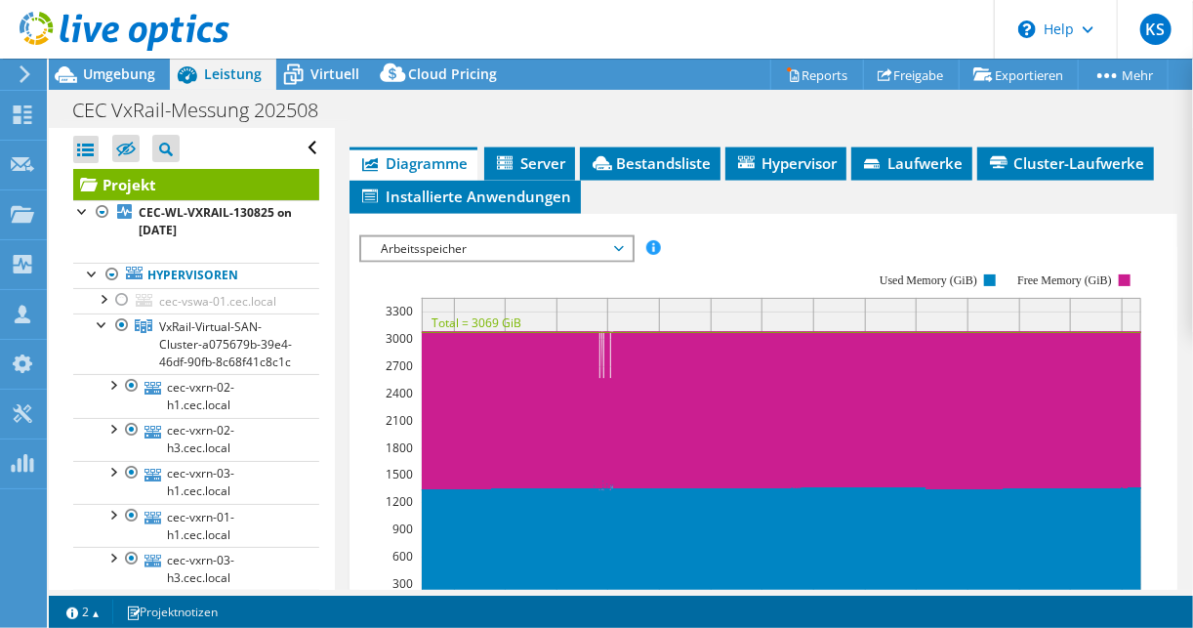
click at [444, 237] on span "Arbeitsspeicher" at bounding box center [496, 248] width 251 height 23
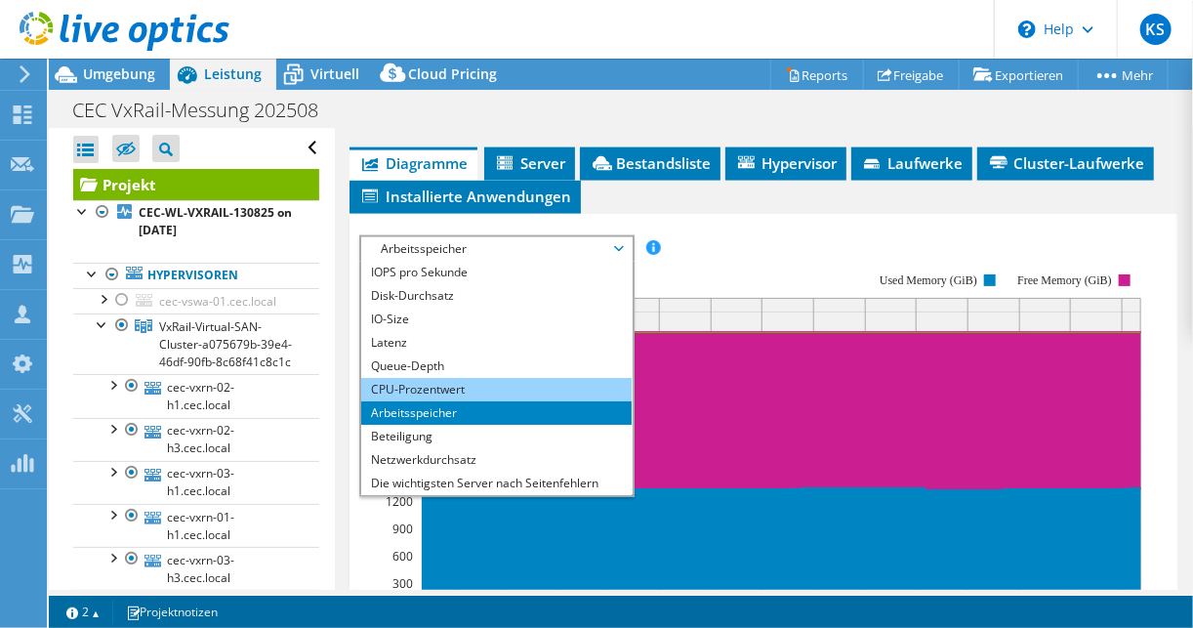
click at [443, 378] on li "CPU-Prozentwert" at bounding box center [496, 389] width 271 height 23
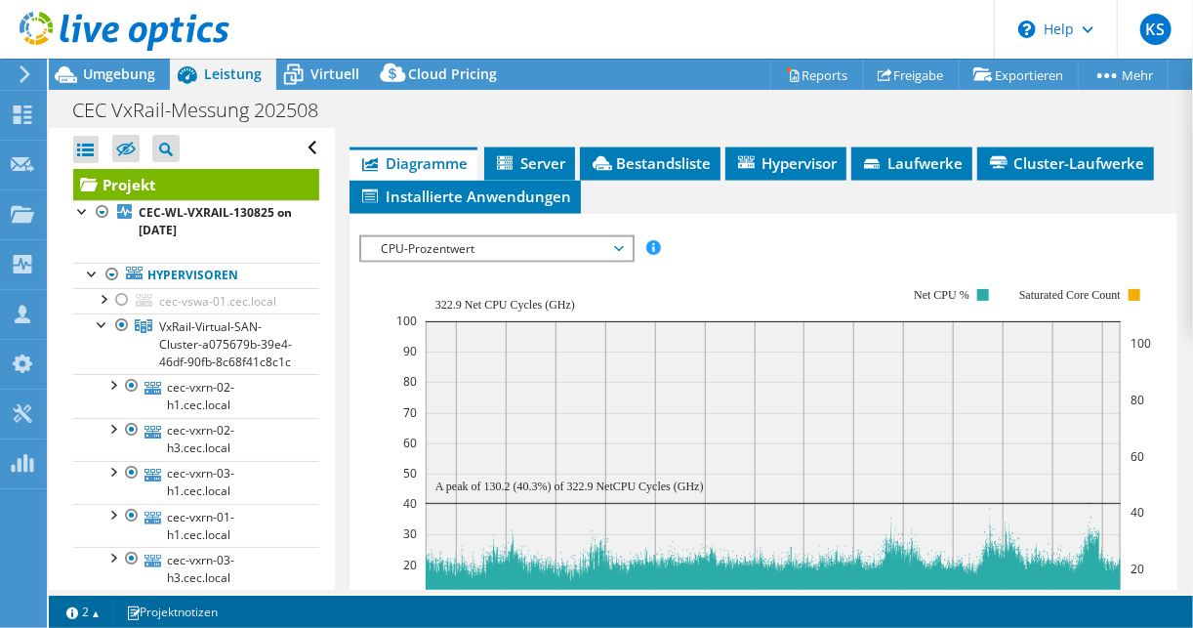
scroll to position [1328, 0]
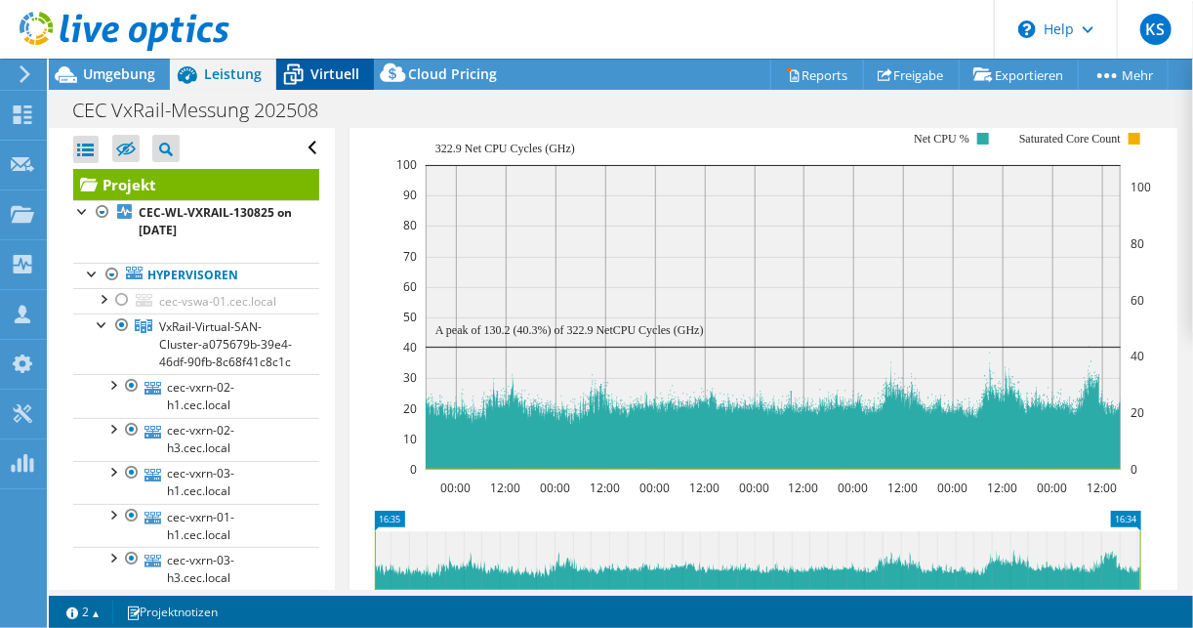
click at [313, 79] on span "Virtuell" at bounding box center [335, 73] width 49 height 19
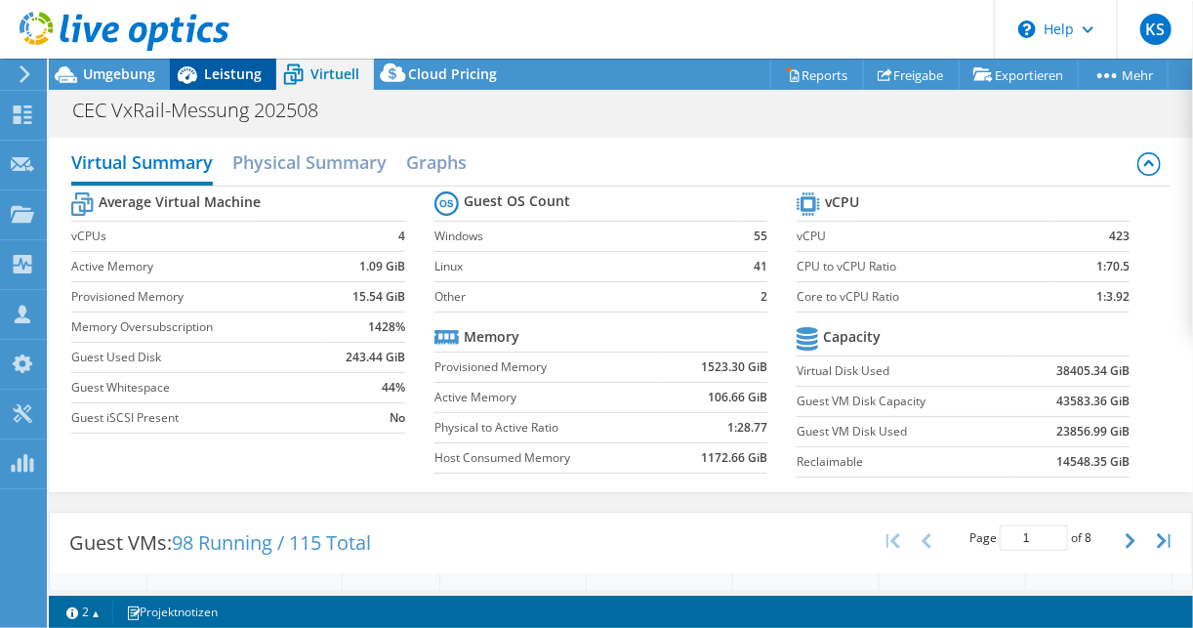
click at [240, 73] on span "Leistung" at bounding box center [233, 73] width 58 height 19
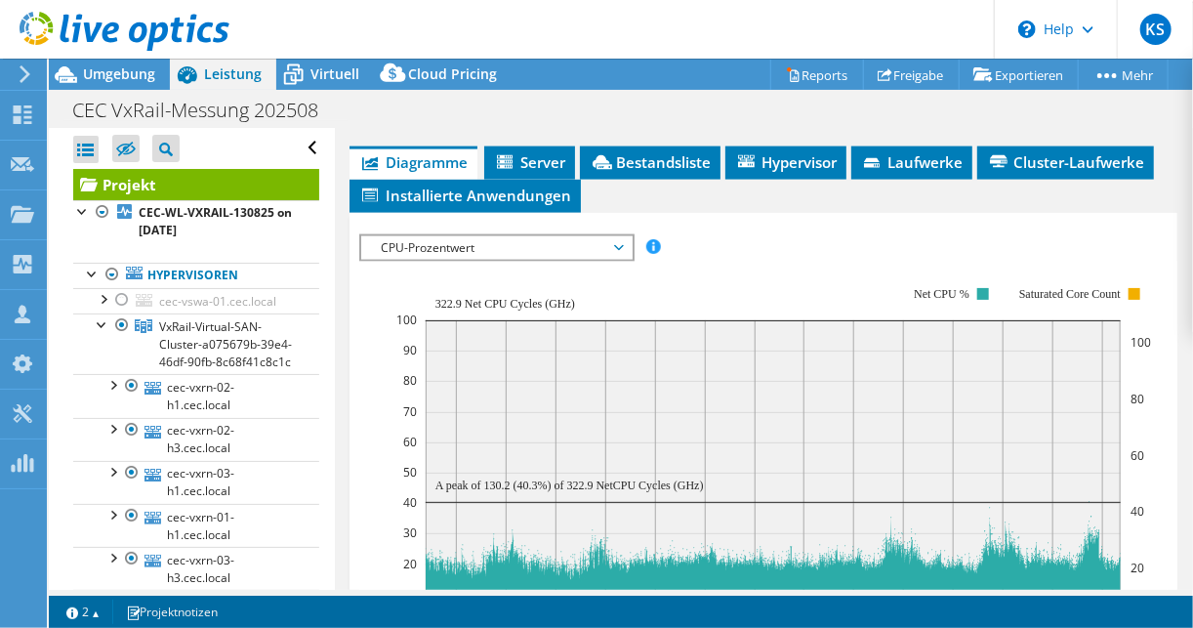
scroll to position [1172, 0]
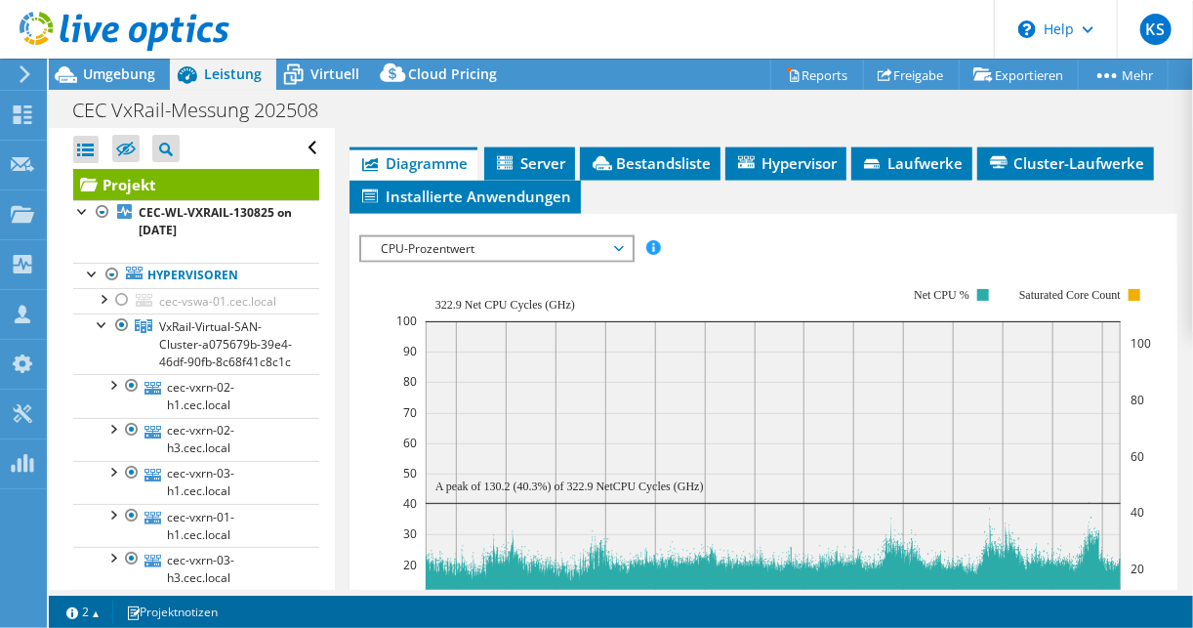
click at [438, 262] on rect at bounding box center [773, 457] width 755 height 391
click at [438, 237] on span "CPU-Prozentwert" at bounding box center [496, 248] width 251 height 23
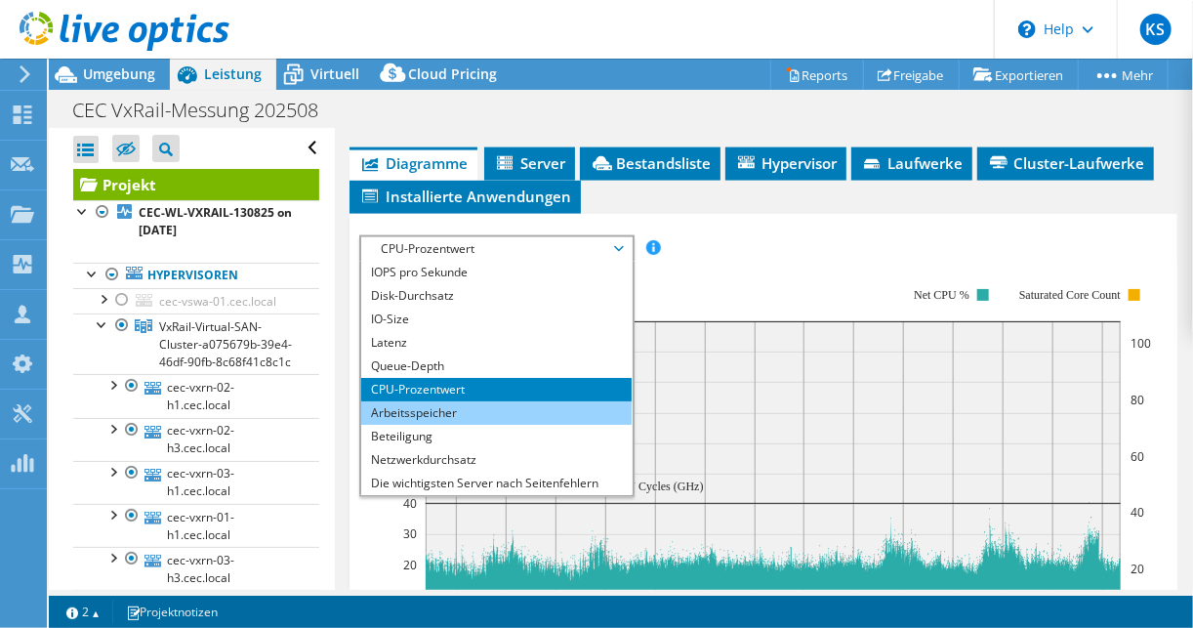
click at [423, 406] on li "Arbeitsspeicher" at bounding box center [496, 412] width 271 height 23
